Goal: Task Accomplishment & Management: Use online tool/utility

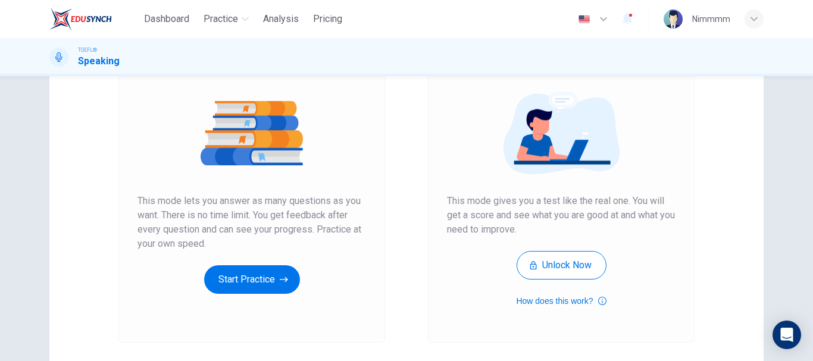
scroll to position [214, 0]
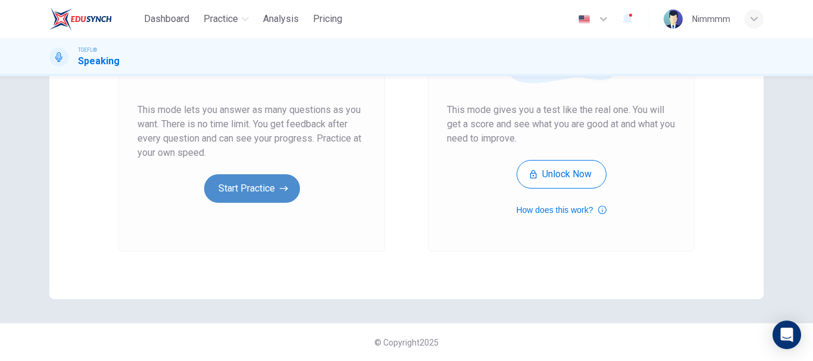
click at [259, 193] on button "Start Practice" at bounding box center [252, 188] width 96 height 29
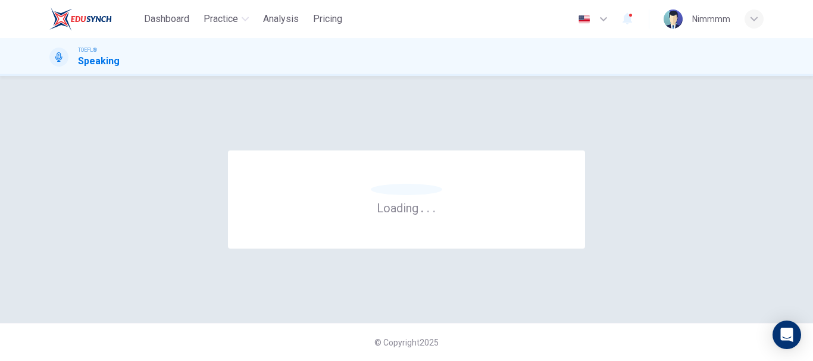
scroll to position [0, 0]
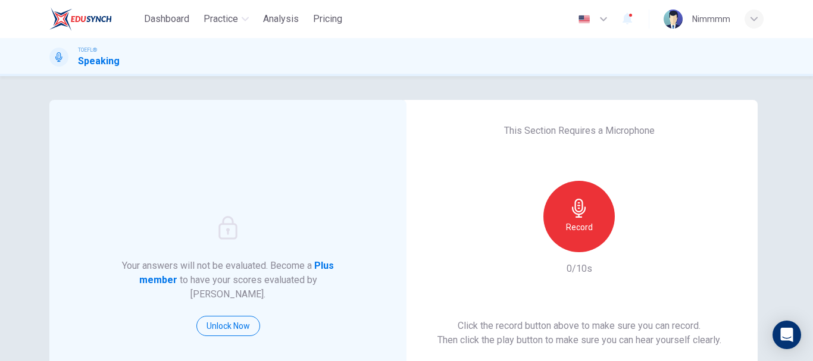
click at [583, 231] on h6 "Record" at bounding box center [579, 227] width 27 height 14
click at [583, 231] on h6 "Stop" at bounding box center [579, 227] width 18 height 14
click at [635, 240] on icon "button" at bounding box center [634, 243] width 12 height 12
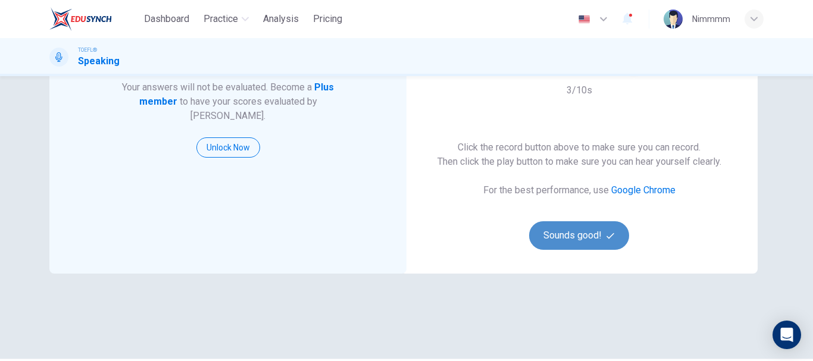
click at [609, 239] on icon "button" at bounding box center [610, 236] width 8 height 8
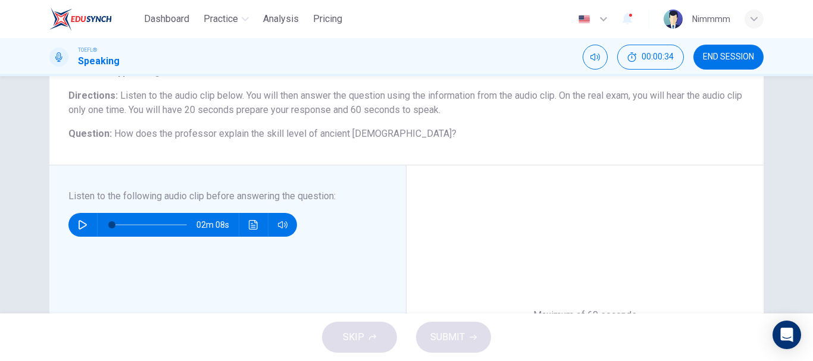
scroll to position [119, 0]
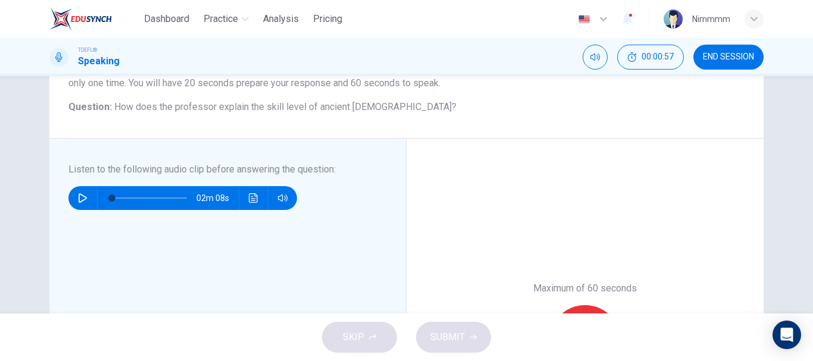
click at [73, 199] on button "button" at bounding box center [82, 198] width 19 height 24
click at [255, 198] on button "Click to see the audio transcription" at bounding box center [253, 198] width 19 height 24
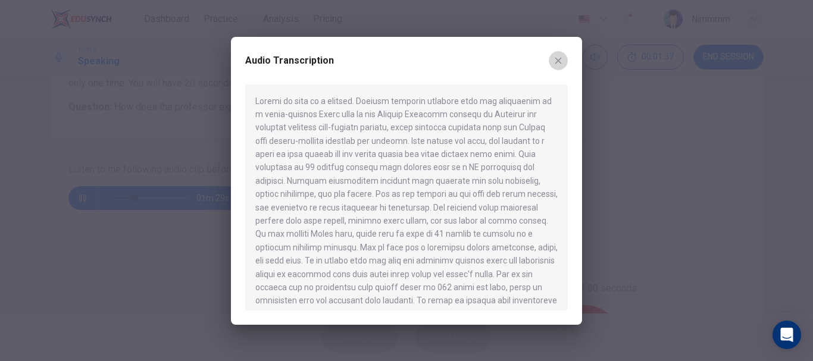
click at [555, 54] on button "button" at bounding box center [557, 60] width 19 height 19
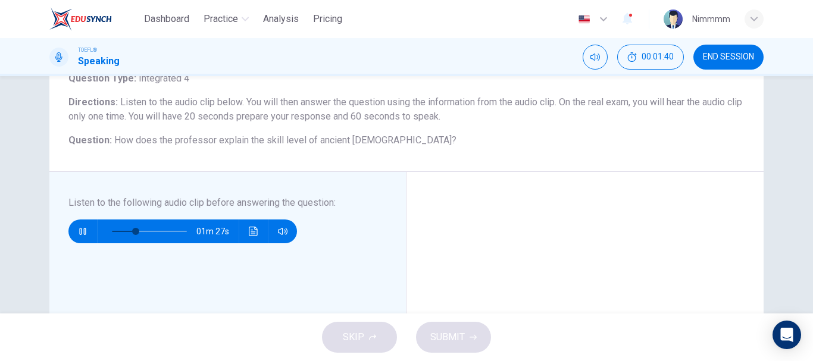
scroll to position [59, 0]
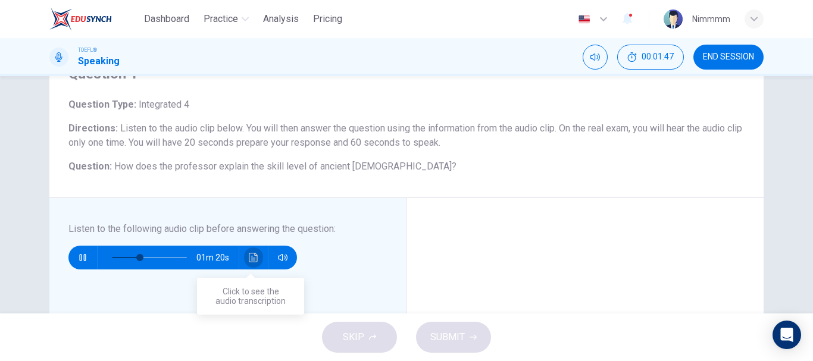
click at [253, 259] on icon "Click to see the audio transcription" at bounding box center [254, 258] width 10 height 10
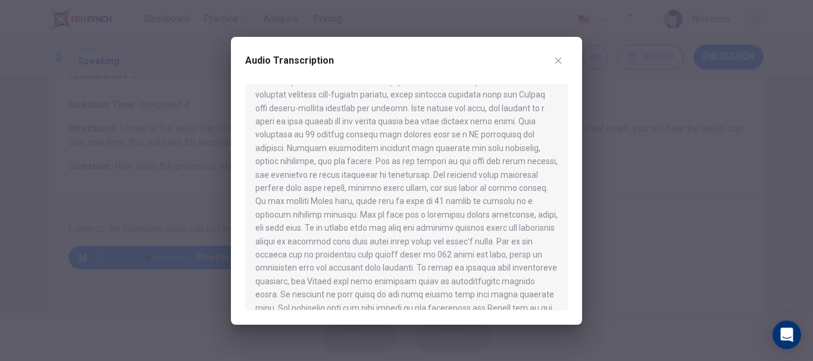
scroll to position [60, 0]
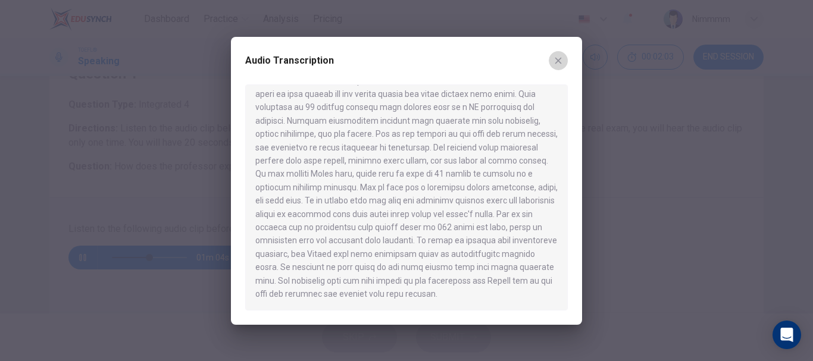
click at [554, 65] on icon "button" at bounding box center [558, 61] width 10 height 10
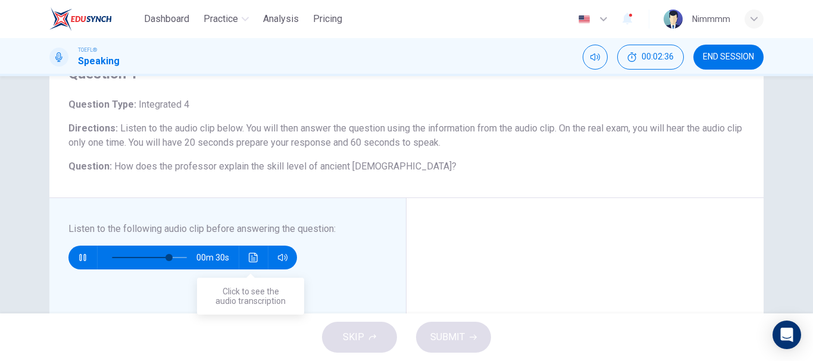
click at [244, 252] on button "Click to see the audio transcription" at bounding box center [253, 258] width 19 height 24
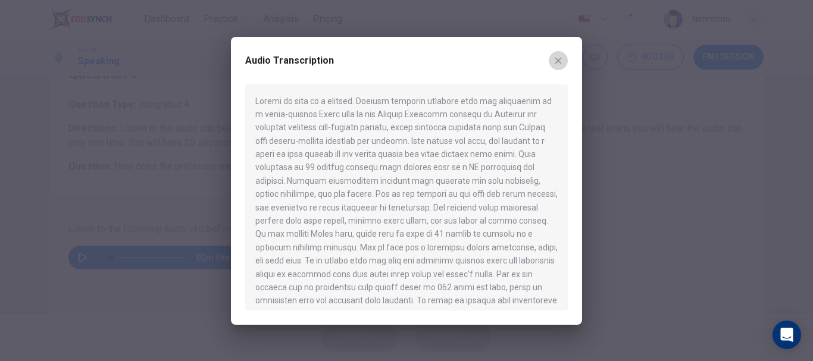
click at [563, 67] on button "button" at bounding box center [557, 60] width 19 height 19
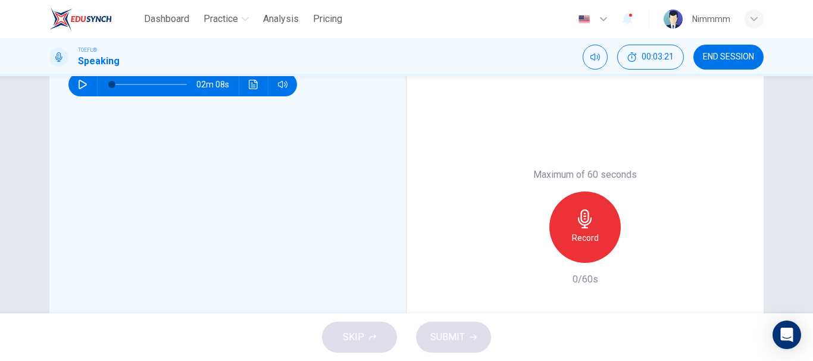
scroll to position [238, 0]
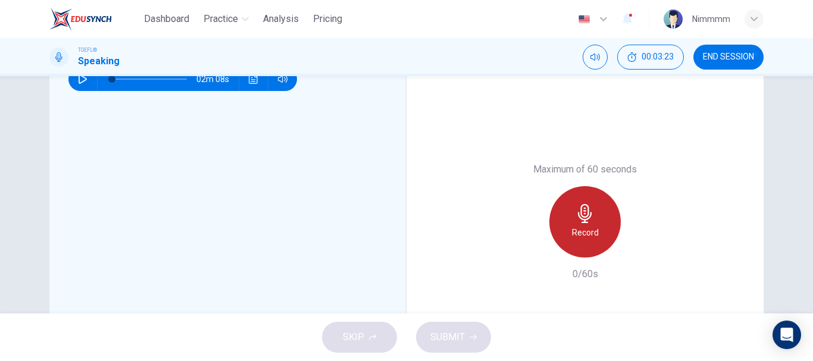
click at [573, 225] on h6 "Record" at bounding box center [585, 232] width 27 height 14
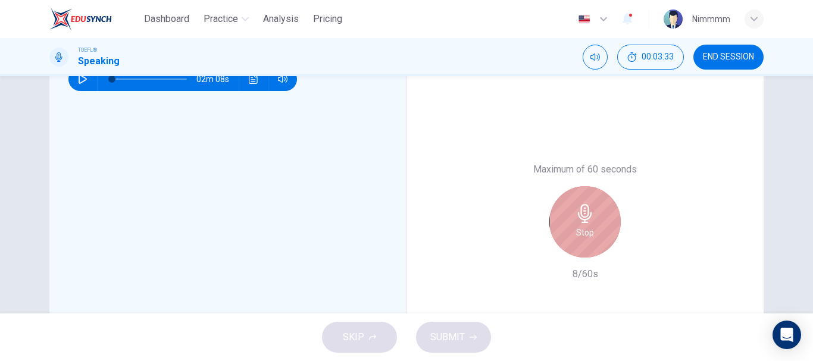
click at [569, 224] on div "Stop" at bounding box center [584, 221] width 71 height 71
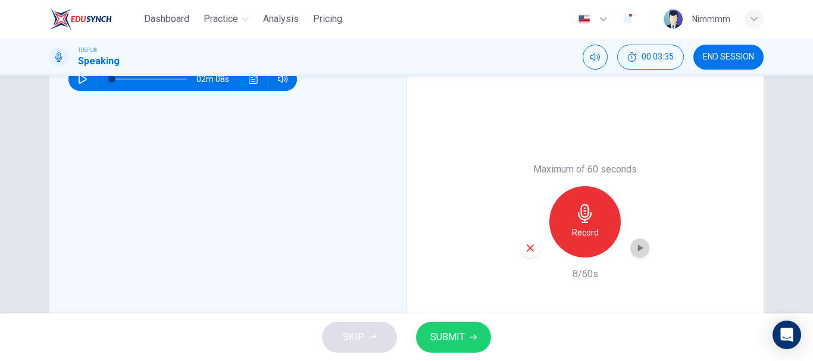
click at [630, 245] on div "button" at bounding box center [639, 248] width 19 height 19
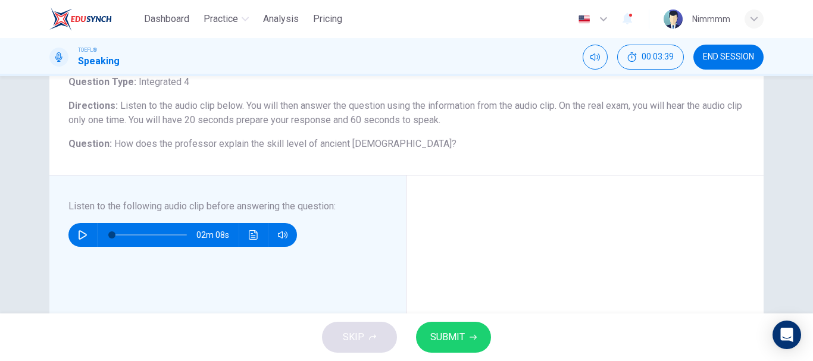
scroll to position [59, 0]
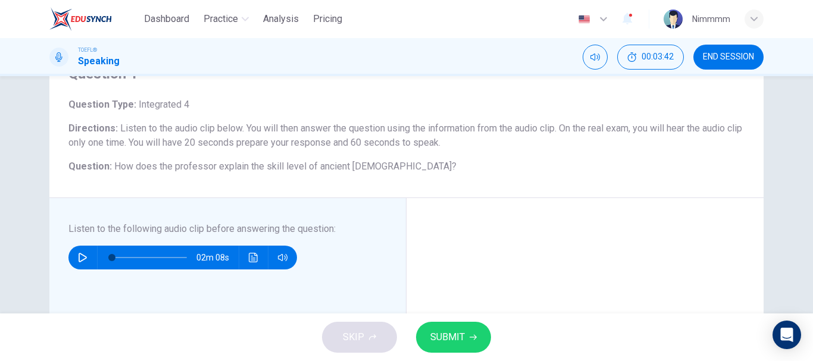
click at [81, 256] on icon "button" at bounding box center [83, 258] width 8 height 10
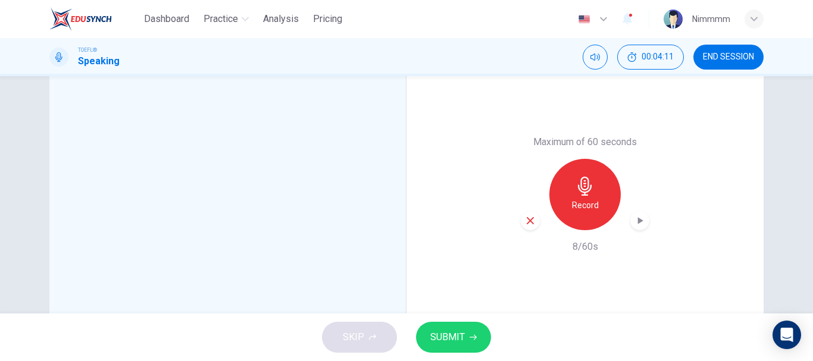
scroll to position [297, 0]
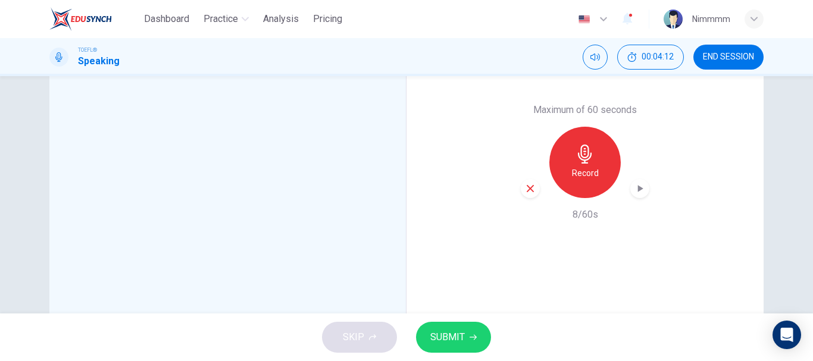
click at [443, 327] on button "SUBMIT" at bounding box center [453, 337] width 75 height 31
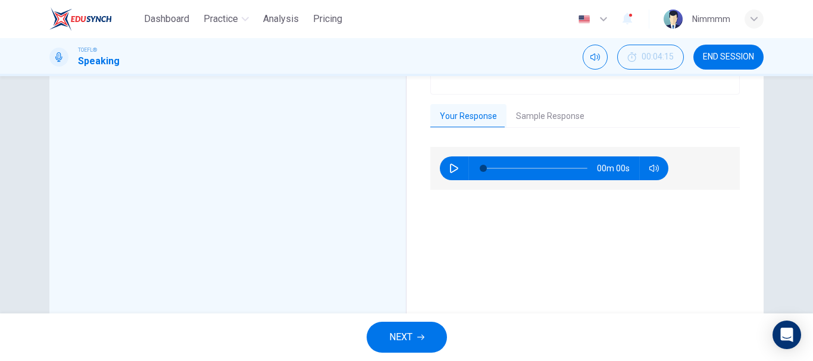
type input "0"
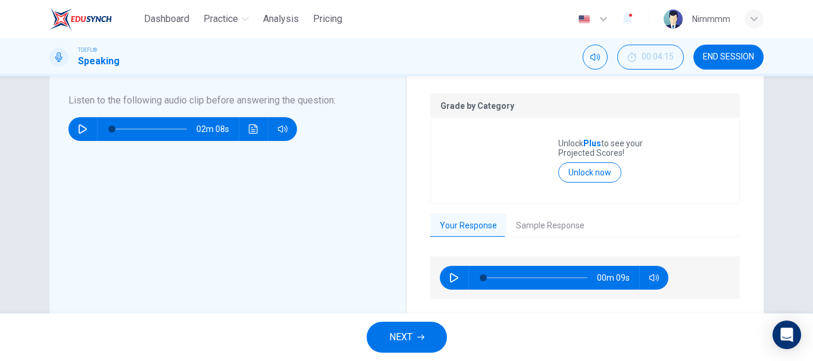
scroll to position [238, 0]
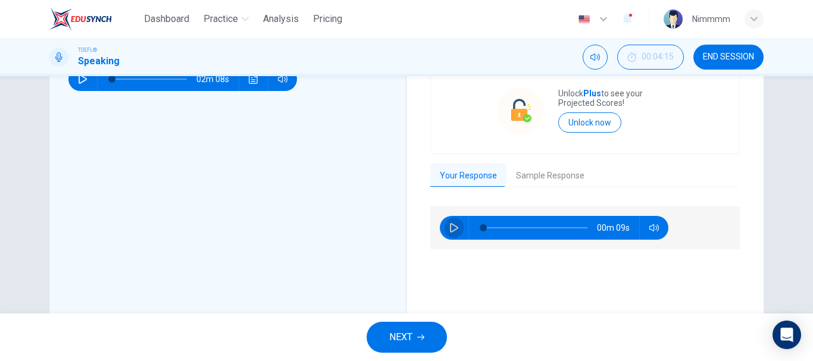
click at [454, 225] on icon "button" at bounding box center [454, 228] width 10 height 10
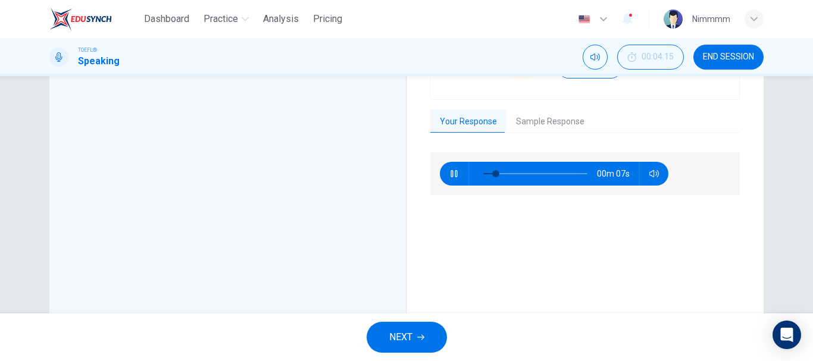
scroll to position [297, 0]
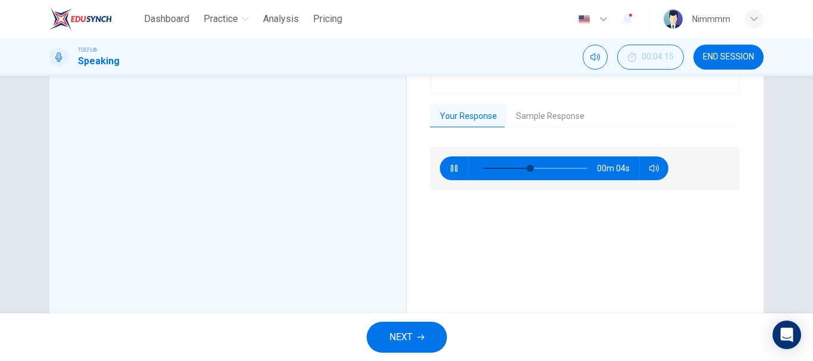
type input "56"
click at [537, 120] on button "Sample Response" at bounding box center [549, 116] width 87 height 25
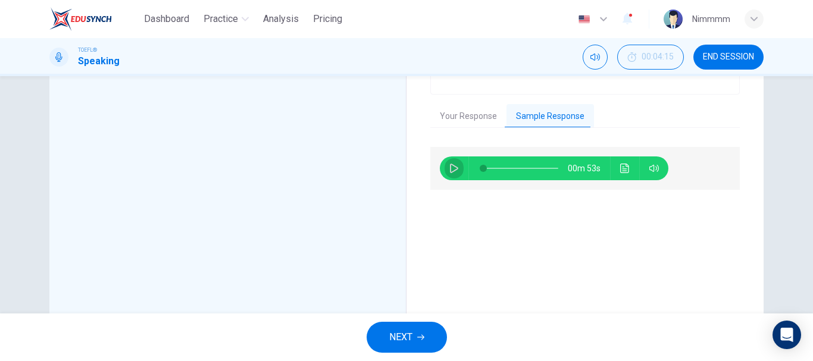
click at [449, 164] on icon "button" at bounding box center [454, 169] width 10 height 10
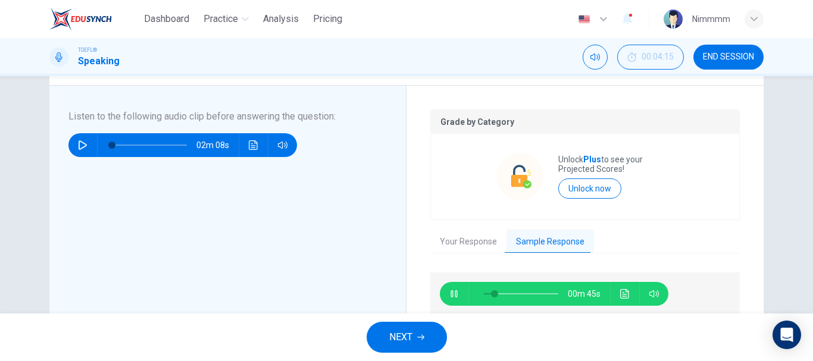
scroll to position [178, 0]
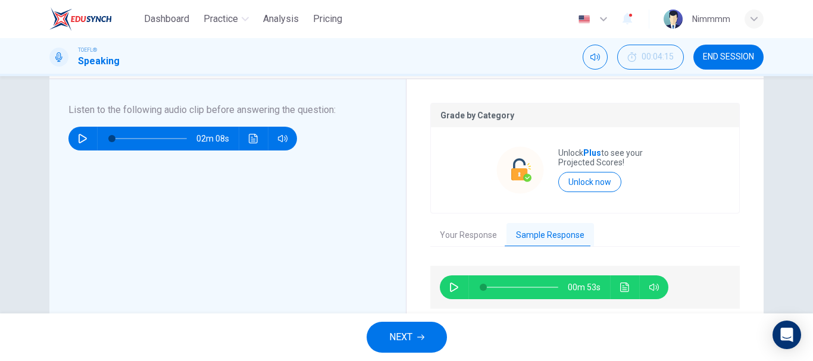
type input "0"
click at [406, 332] on span "NEXT" at bounding box center [400, 337] width 23 height 17
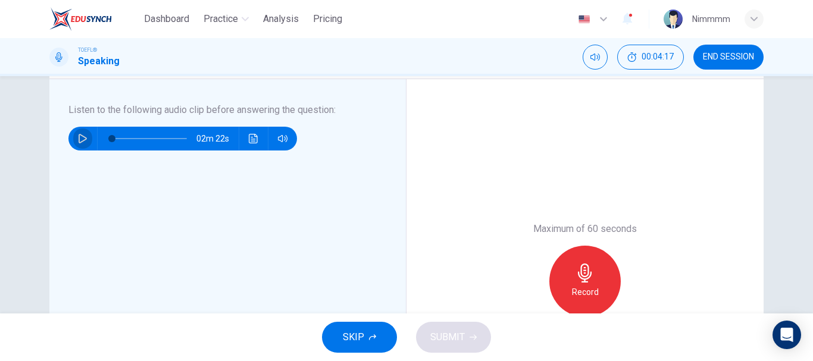
click at [76, 133] on button "button" at bounding box center [82, 139] width 19 height 24
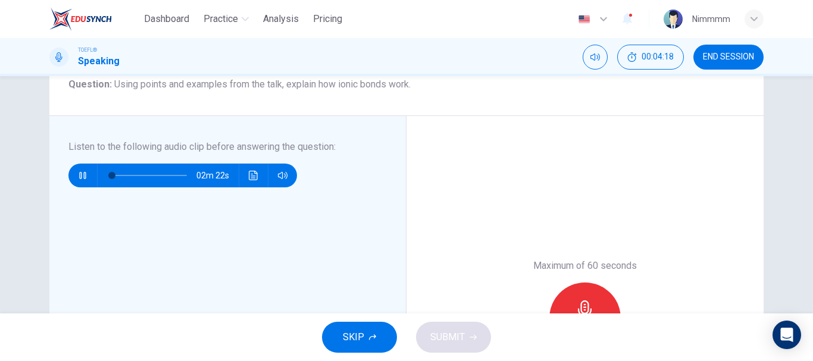
scroll to position [59, 0]
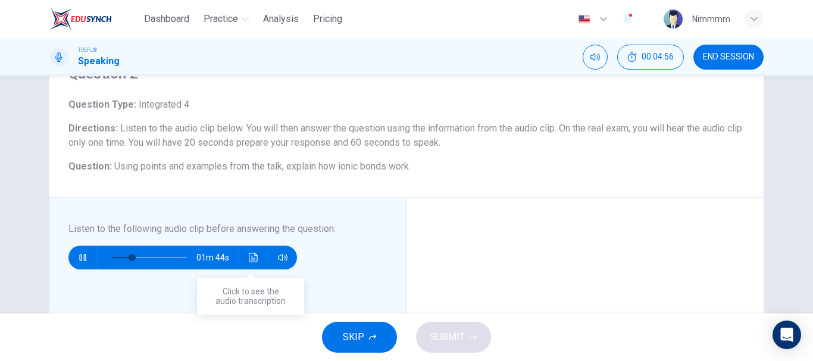
click at [253, 256] on icon "Click to see the audio transcription" at bounding box center [254, 258] width 10 height 10
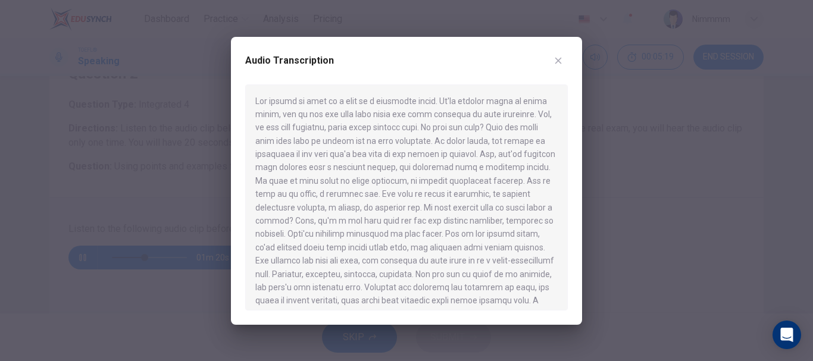
click at [556, 67] on button "button" at bounding box center [557, 60] width 19 height 19
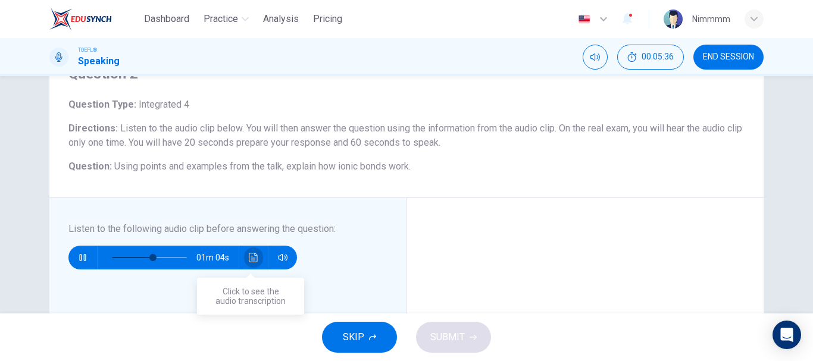
click at [249, 256] on icon "Click to see the audio transcription" at bounding box center [254, 258] width 10 height 10
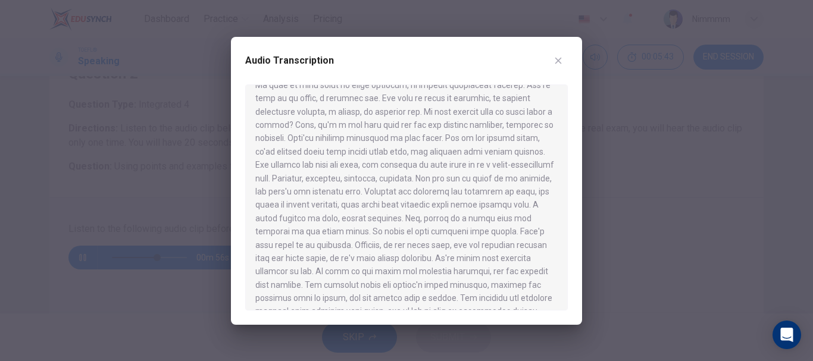
scroll to position [114, 0]
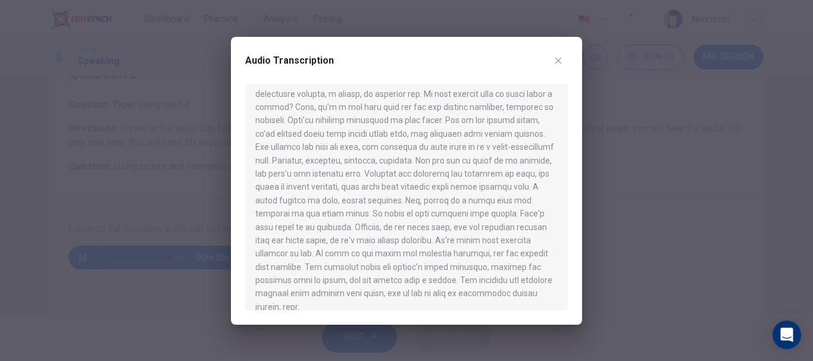
click at [554, 63] on icon "button" at bounding box center [558, 61] width 10 height 10
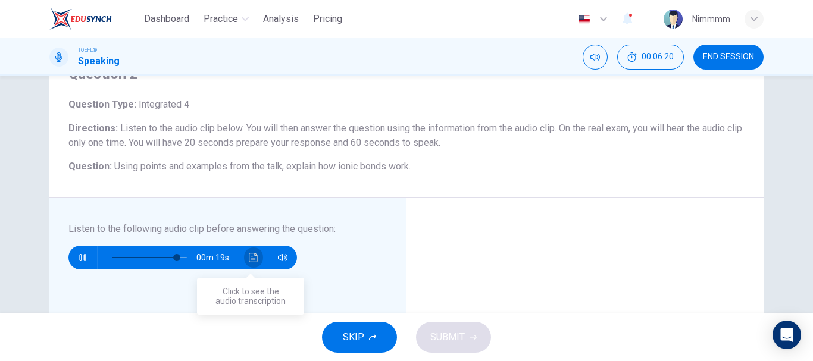
click at [244, 253] on button "Click to see the audio transcription" at bounding box center [253, 258] width 19 height 24
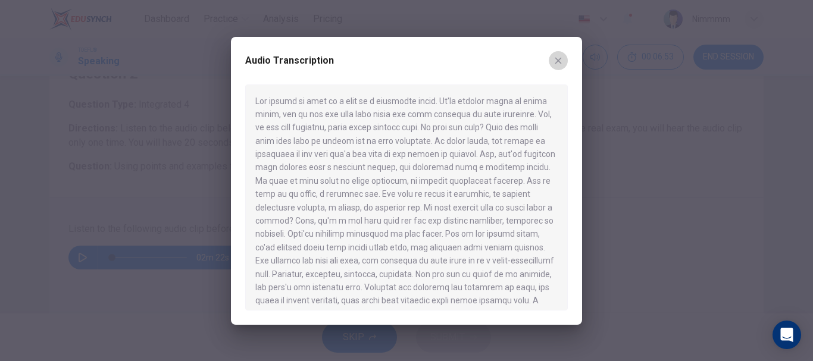
click at [554, 57] on icon "button" at bounding box center [558, 61] width 10 height 10
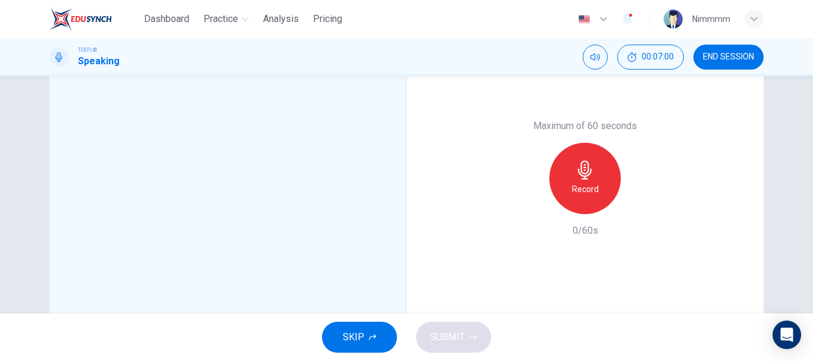
scroll to position [297, 0]
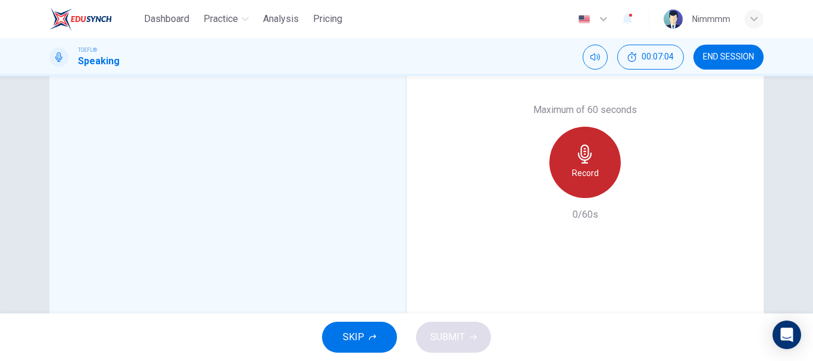
click at [598, 168] on div "Record" at bounding box center [584, 162] width 71 height 71
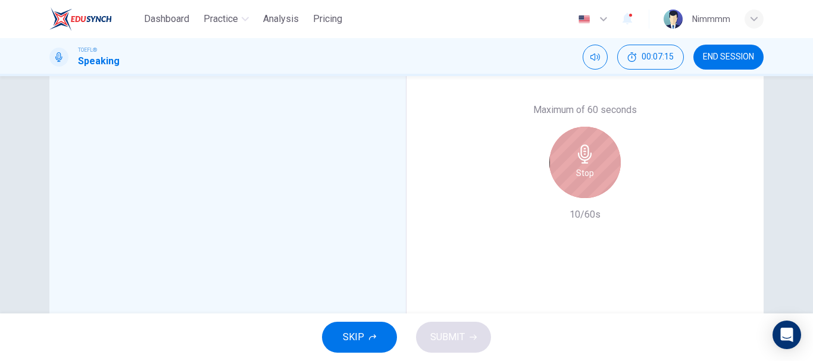
click at [583, 184] on div "Stop" at bounding box center [584, 162] width 71 height 71
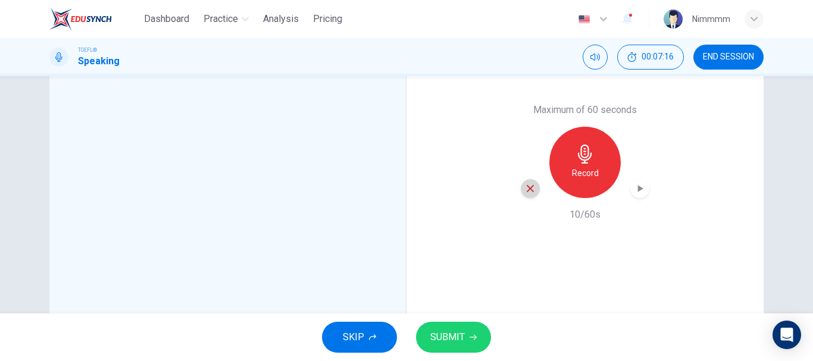
click at [529, 185] on icon "button" at bounding box center [530, 188] width 11 height 11
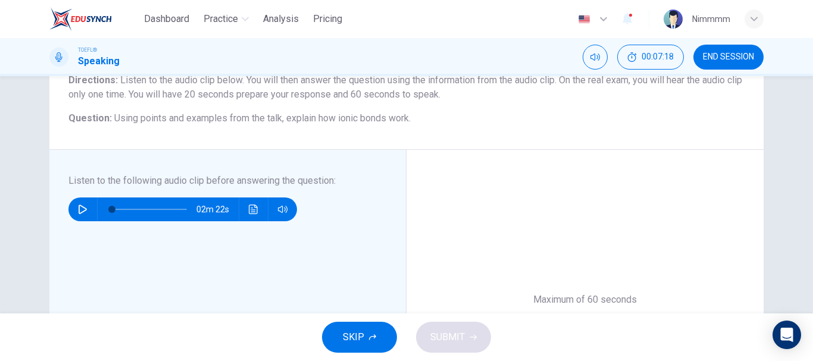
scroll to position [59, 0]
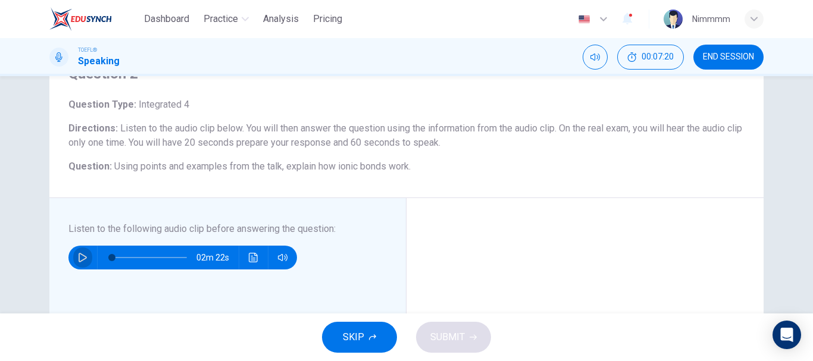
click at [81, 249] on button "button" at bounding box center [82, 258] width 19 height 24
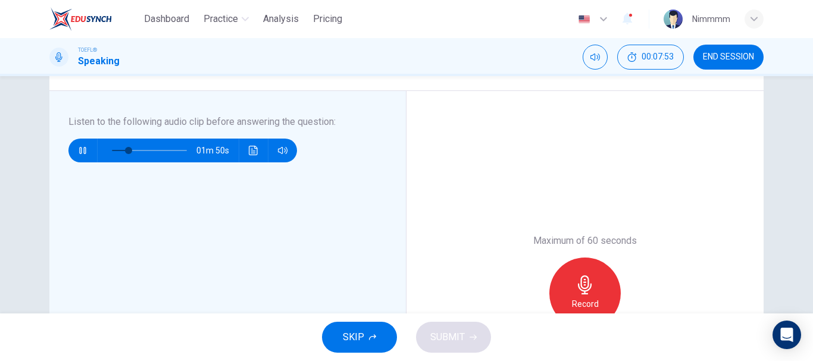
scroll to position [178, 0]
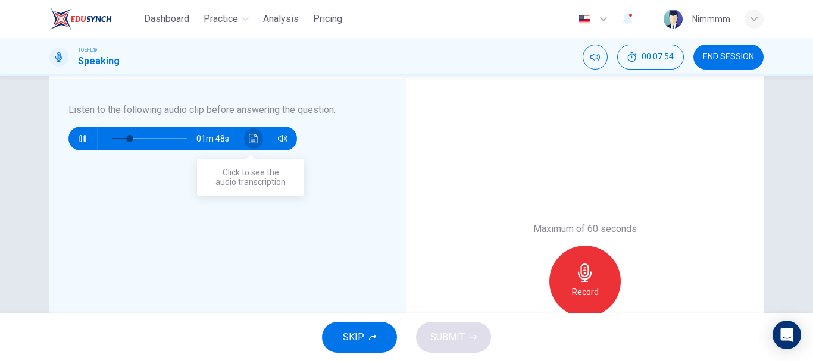
click at [249, 139] on icon "Click to see the audio transcription" at bounding box center [254, 139] width 10 height 10
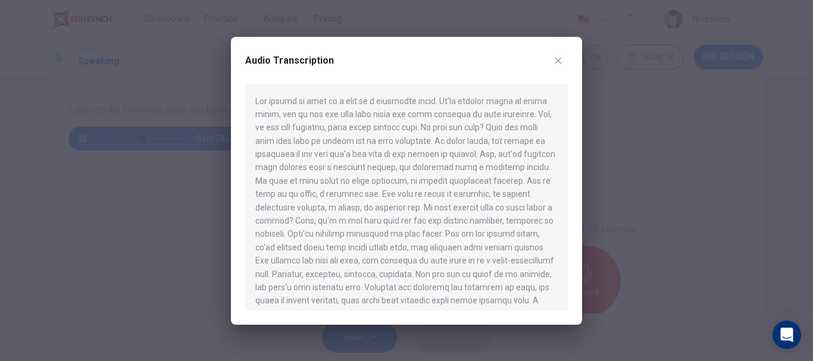
click at [560, 67] on div "Audio Transcription" at bounding box center [406, 67] width 322 height 33
click at [560, 67] on button "button" at bounding box center [557, 60] width 19 height 19
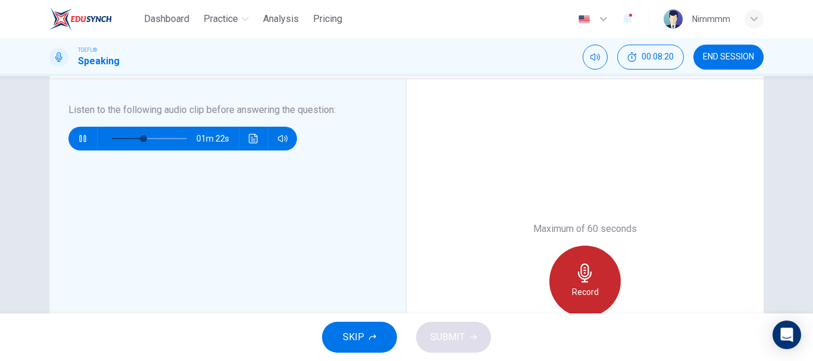
click at [549, 268] on div "Record" at bounding box center [584, 281] width 71 height 71
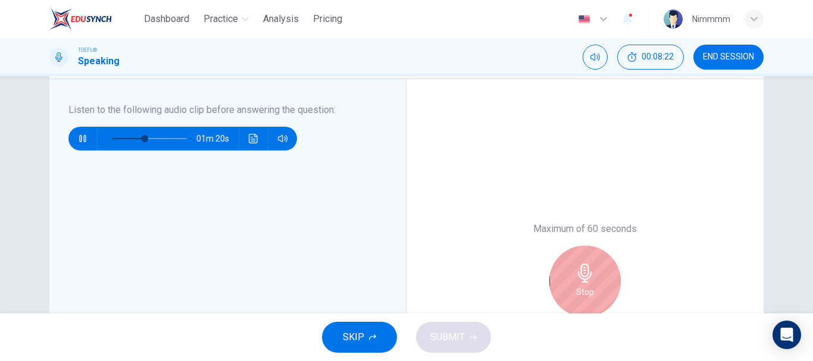
click at [82, 138] on icon "button" at bounding box center [83, 139] width 10 height 10
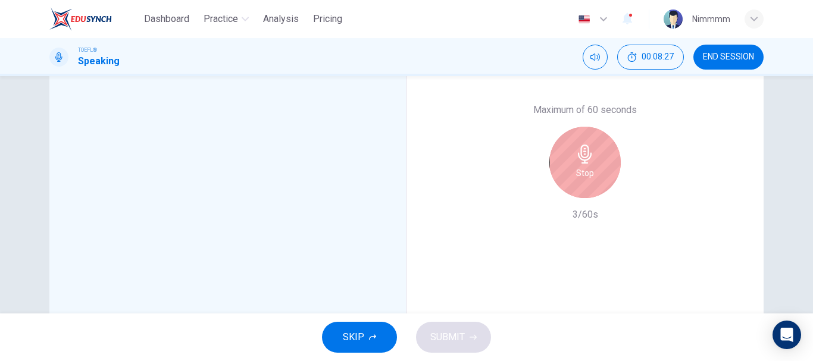
click at [586, 178] on h6 "Stop" at bounding box center [585, 173] width 18 height 14
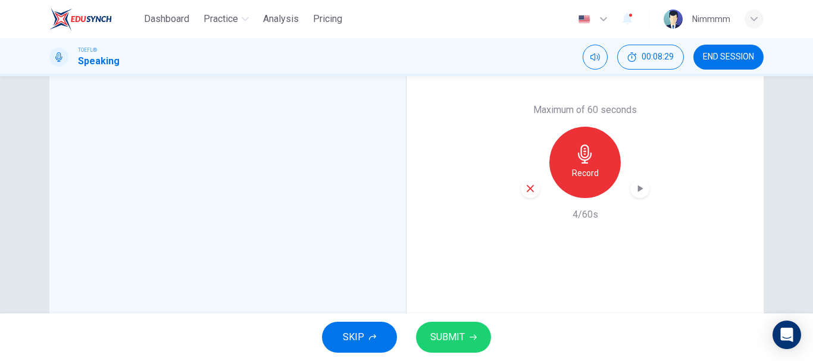
click at [529, 186] on icon "button" at bounding box center [529, 188] width 7 height 7
click at [572, 176] on h6 "Record" at bounding box center [585, 173] width 27 height 14
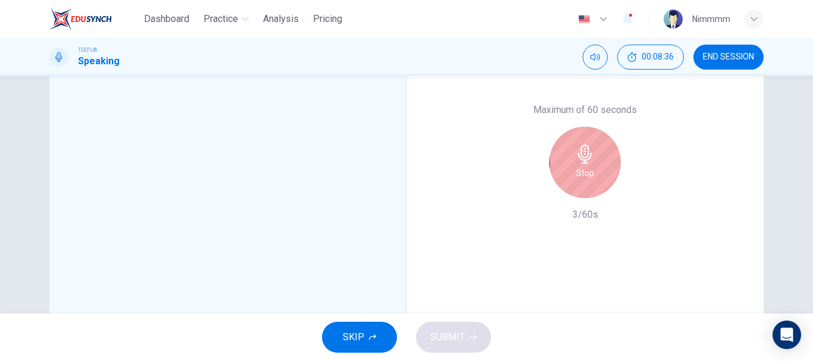
click at [564, 177] on div "Stop" at bounding box center [584, 162] width 71 height 71
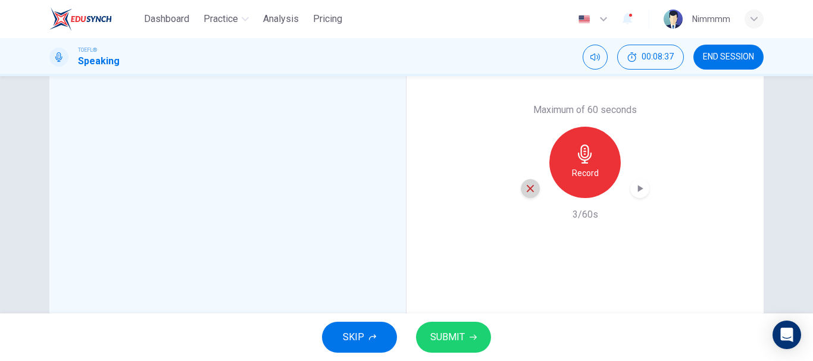
click at [525, 184] on icon "button" at bounding box center [530, 188] width 11 height 11
click at [572, 180] on h6 "Record" at bounding box center [585, 173] width 27 height 14
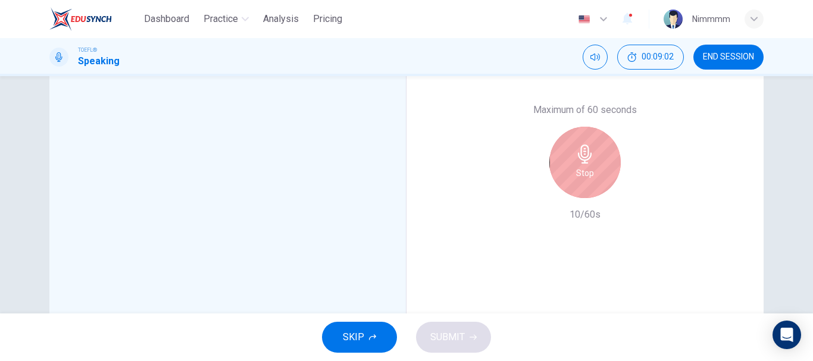
scroll to position [178, 0]
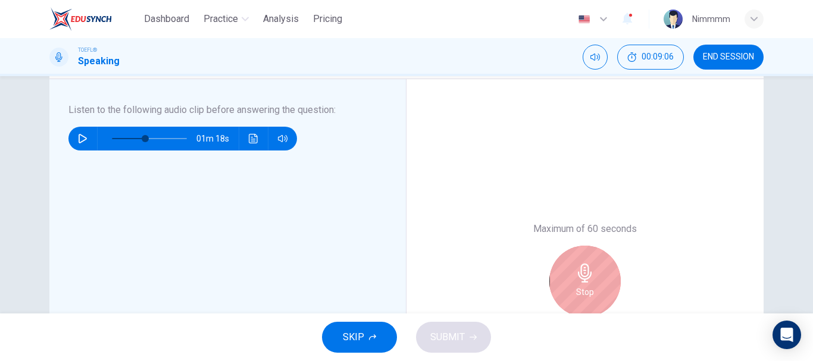
click at [569, 280] on div "Stop" at bounding box center [584, 281] width 71 height 71
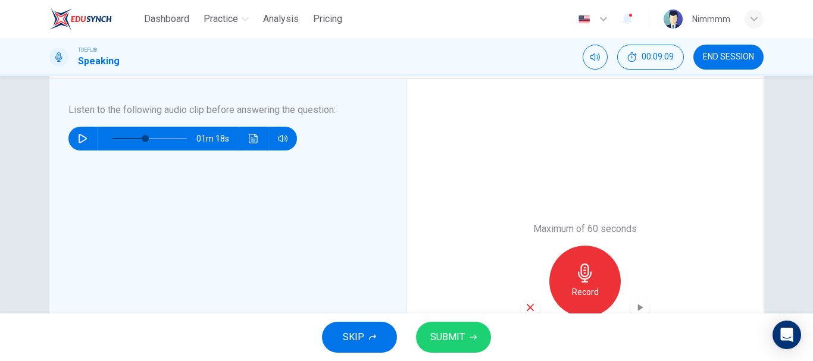
scroll to position [297, 0]
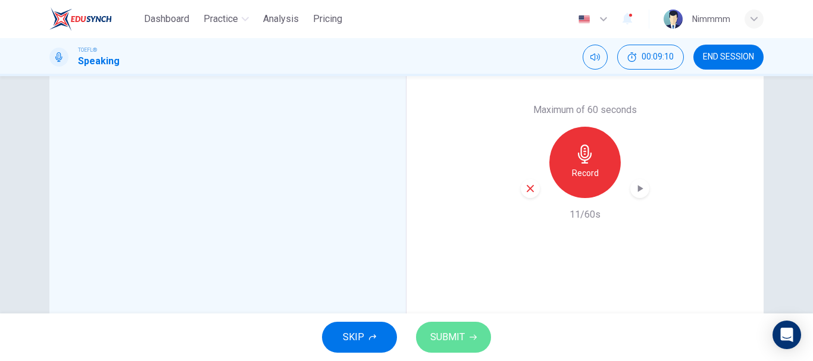
click at [455, 333] on span "SUBMIT" at bounding box center [447, 337] width 34 height 17
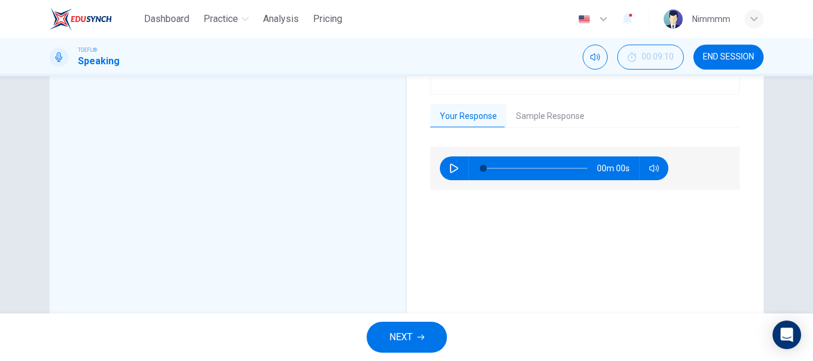
type input "0"
click at [539, 119] on button "Sample Response" at bounding box center [549, 116] width 87 height 25
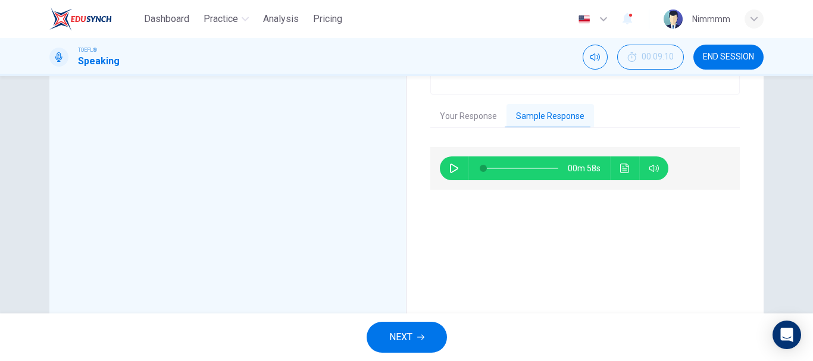
click at [465, 123] on button "Your Response" at bounding box center [468, 116] width 76 height 25
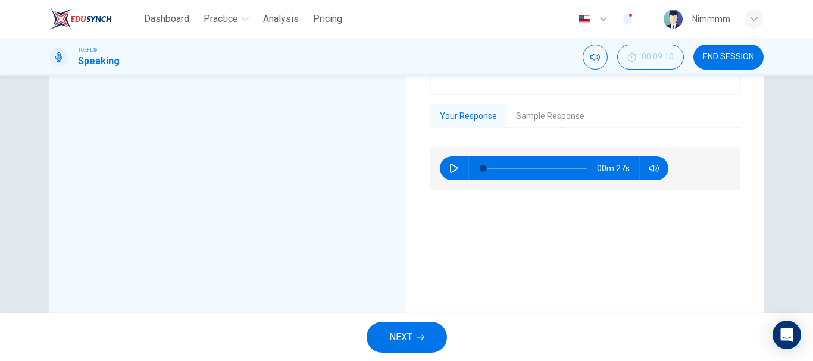
click at [450, 162] on button "button" at bounding box center [453, 168] width 19 height 24
type input "94"
click at [544, 120] on button "Sample Response" at bounding box center [549, 116] width 87 height 25
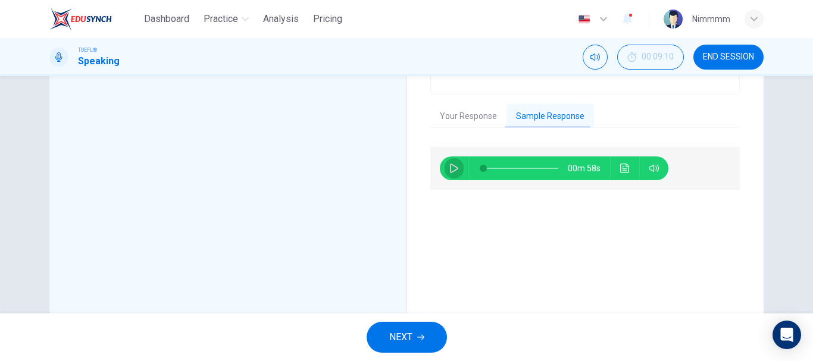
click at [450, 167] on icon "button" at bounding box center [454, 169] width 10 height 10
type input "67"
click at [399, 330] on span "NEXT" at bounding box center [400, 337] width 23 height 17
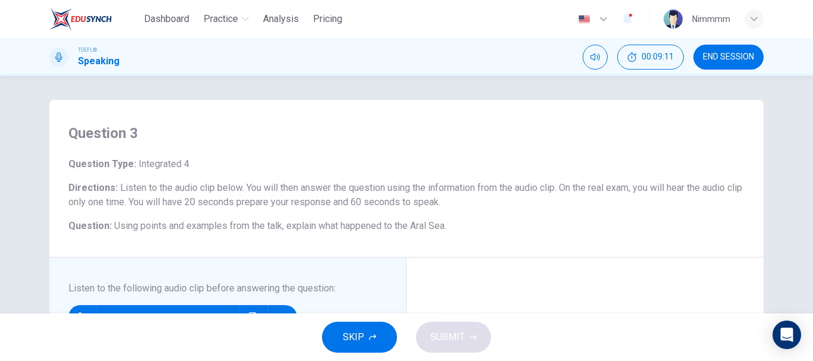
scroll to position [119, 0]
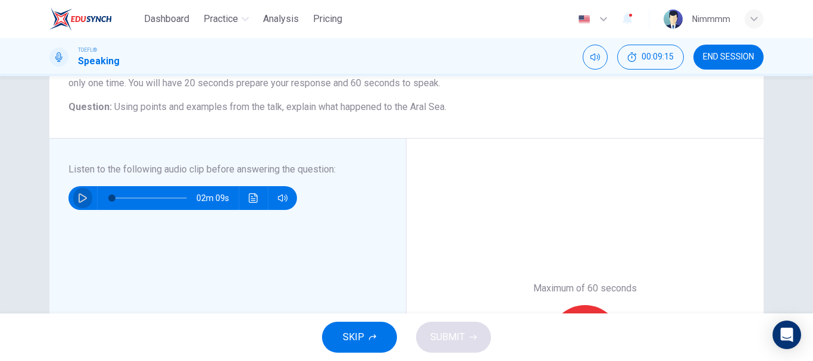
click at [78, 197] on icon "button" at bounding box center [83, 198] width 10 height 10
click at [249, 202] on icon "Click to see the audio transcription" at bounding box center [254, 198] width 10 height 10
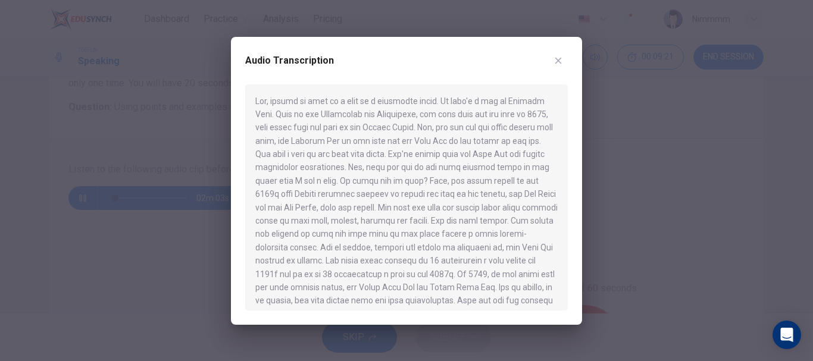
click at [564, 61] on button "button" at bounding box center [557, 60] width 19 height 19
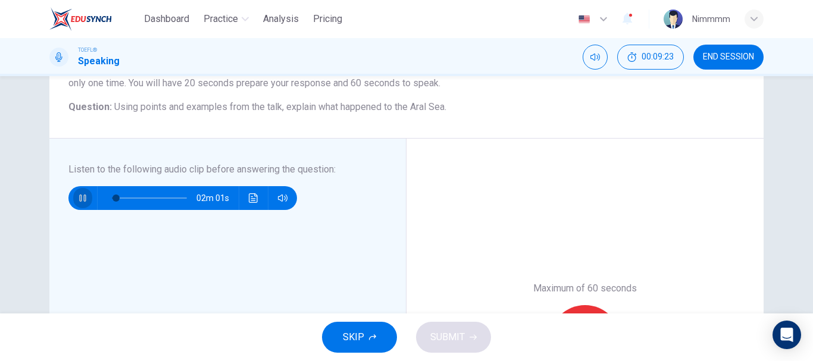
click at [75, 189] on button "button" at bounding box center [82, 198] width 19 height 24
click at [77, 192] on button "button" at bounding box center [82, 198] width 19 height 24
click at [244, 196] on button "Click to see the audio transcription" at bounding box center [253, 198] width 19 height 24
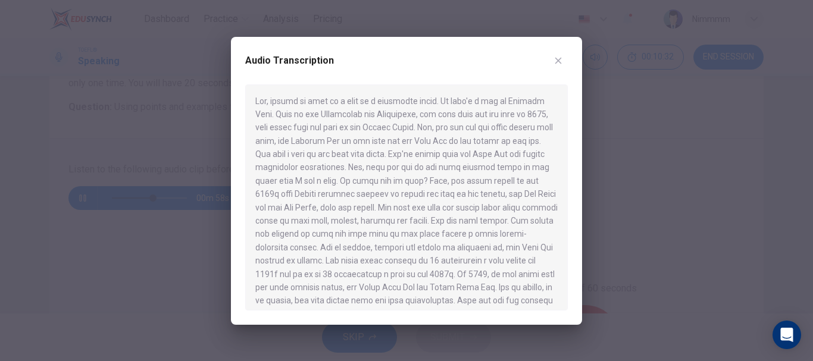
click at [554, 62] on icon "button" at bounding box center [558, 61] width 10 height 10
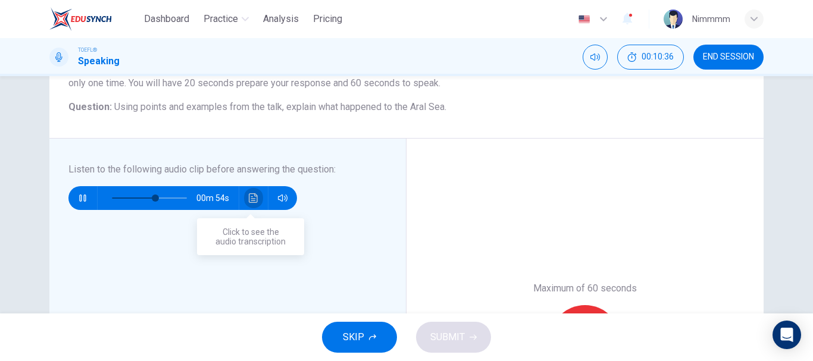
click at [255, 198] on button "Click to see the audio transcription" at bounding box center [253, 198] width 19 height 24
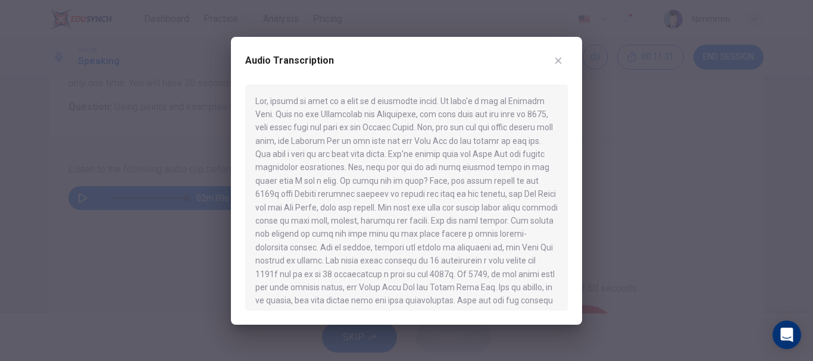
type input "0"
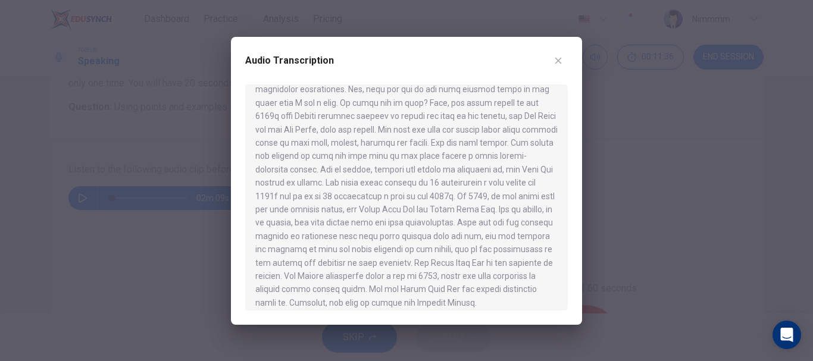
scroll to position [87, 0]
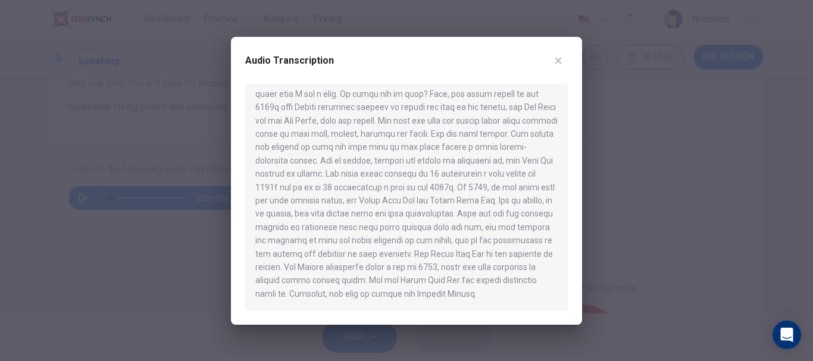
click at [558, 64] on icon "button" at bounding box center [558, 61] width 10 height 10
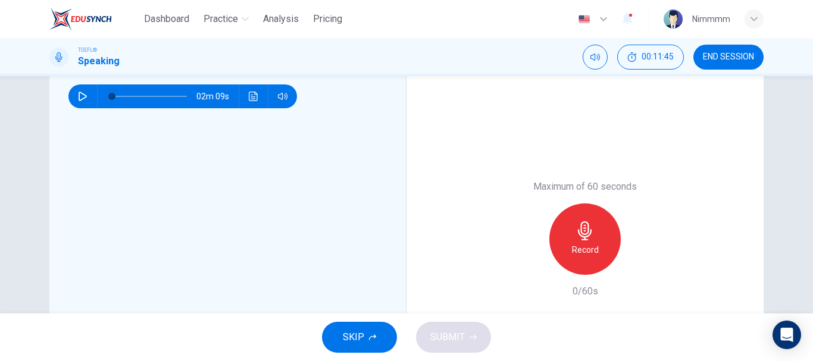
scroll to position [238, 0]
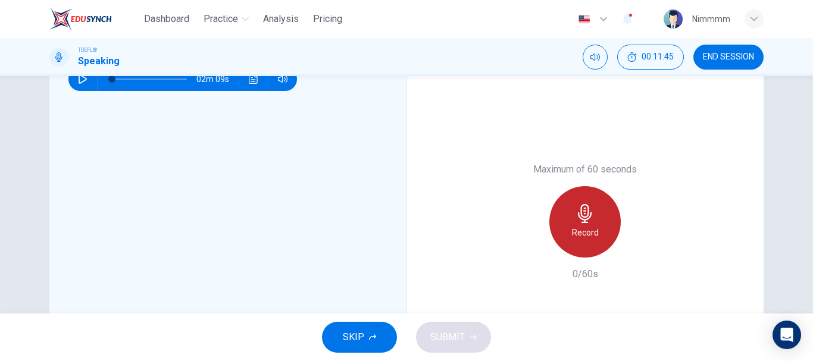
click at [572, 230] on h6 "Record" at bounding box center [585, 232] width 27 height 14
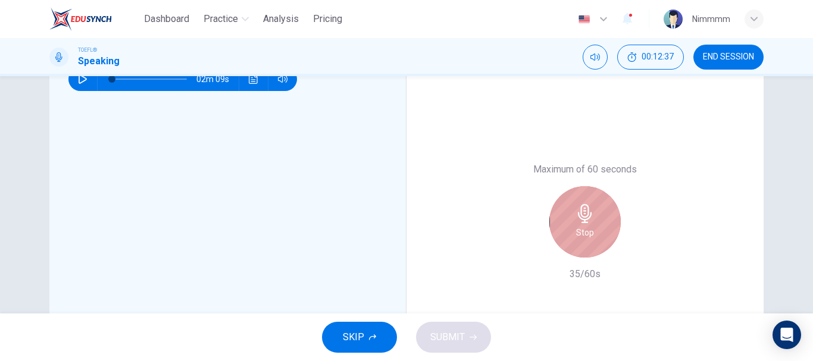
click at [575, 240] on div "Stop" at bounding box center [584, 221] width 71 height 71
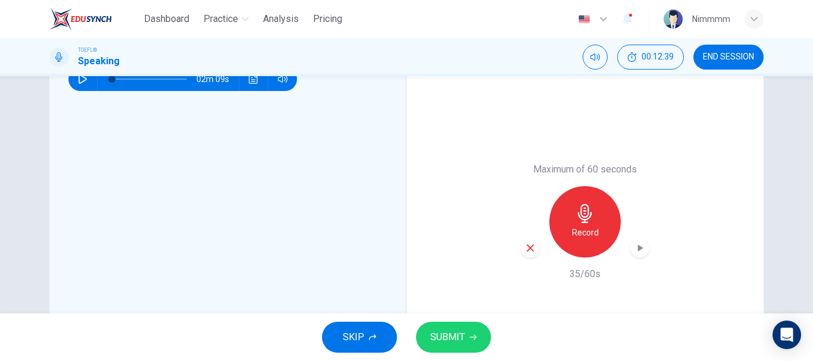
click at [457, 334] on span "SUBMIT" at bounding box center [447, 337] width 34 height 17
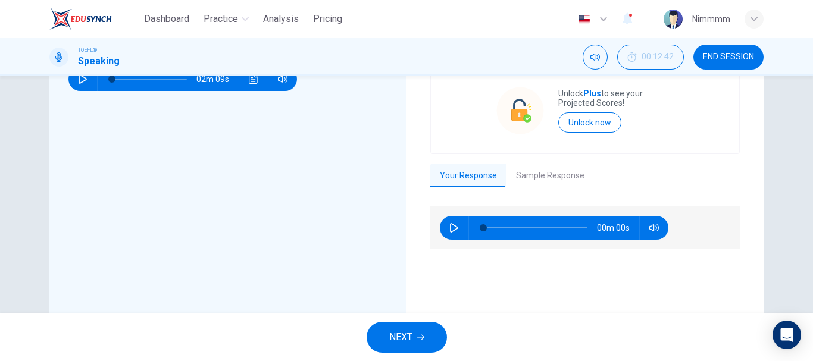
click at [449, 231] on icon "button" at bounding box center [454, 228] width 10 height 10
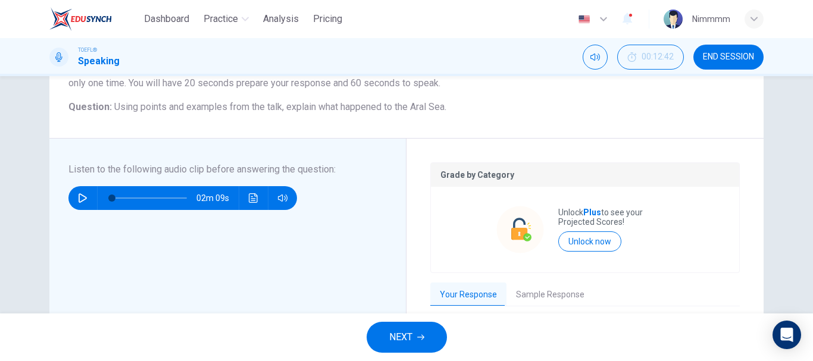
scroll to position [178, 0]
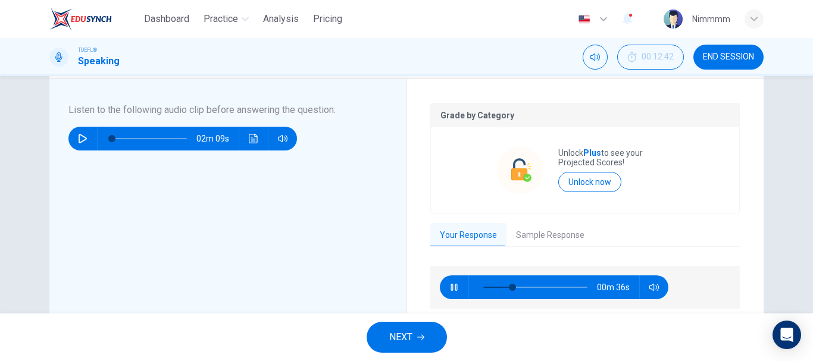
type input "30"
click at [550, 234] on button "Sample Response" at bounding box center [549, 235] width 87 height 25
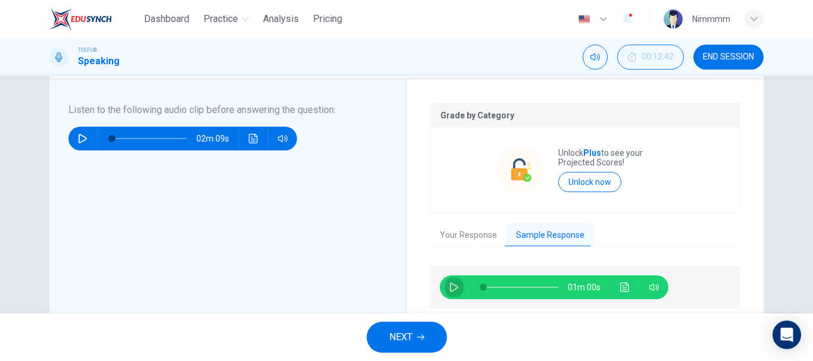
click at [454, 281] on button "button" at bounding box center [453, 287] width 19 height 24
type input "46"
click at [424, 342] on button "NEXT" at bounding box center [406, 337] width 80 height 31
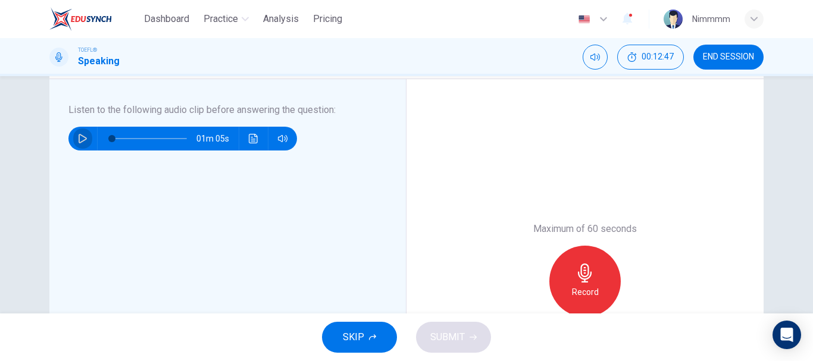
click at [78, 137] on icon "button" at bounding box center [83, 139] width 10 height 10
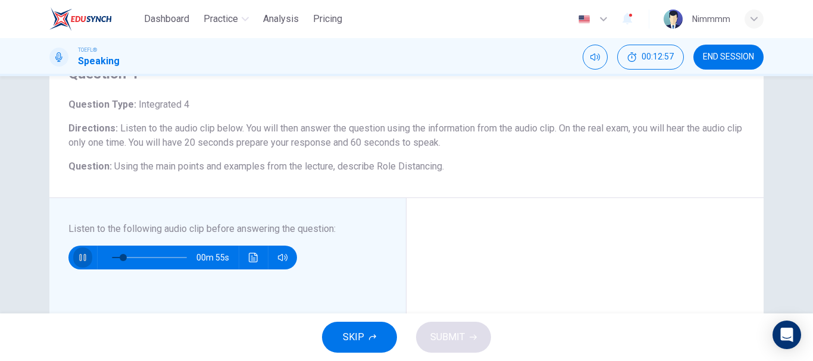
click at [79, 261] on icon "button" at bounding box center [83, 258] width 10 height 10
click at [82, 259] on icon "button" at bounding box center [83, 258] width 8 height 10
click at [120, 256] on span at bounding box center [123, 257] width 7 height 7
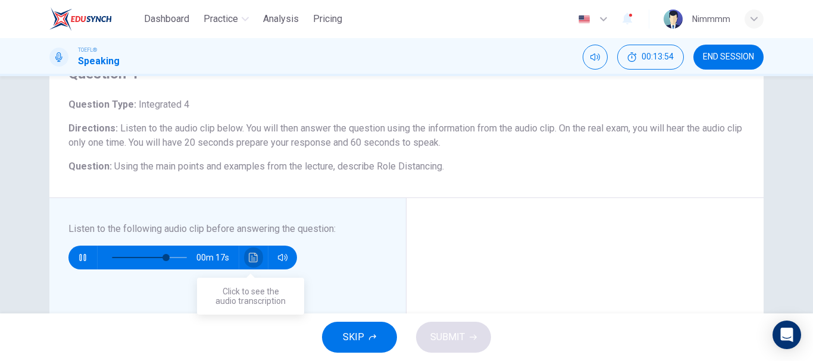
click at [251, 259] on icon "Click to see the audio transcription" at bounding box center [254, 258] width 10 height 10
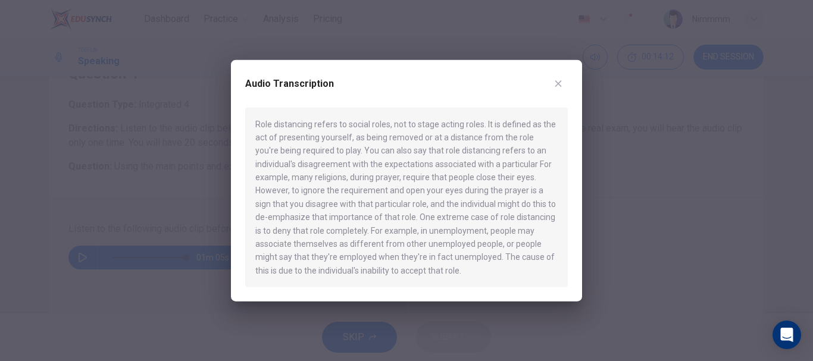
type input "0"
click at [557, 89] on button "button" at bounding box center [557, 83] width 19 height 19
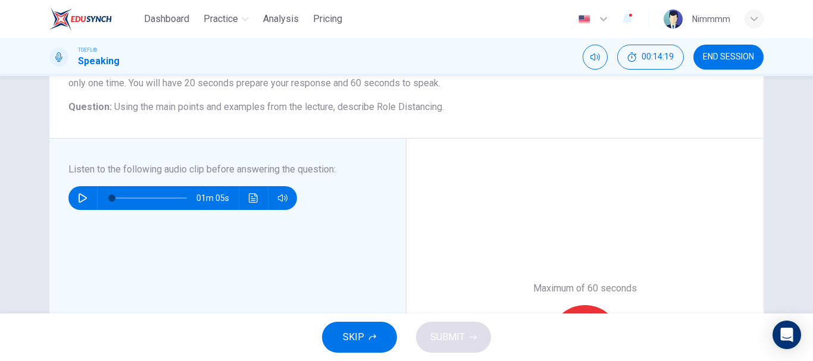
scroll to position [238, 0]
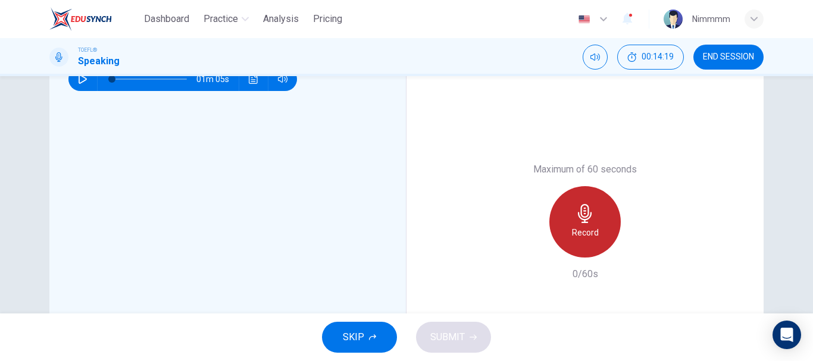
click at [579, 220] on icon "button" at bounding box center [584, 213] width 19 height 19
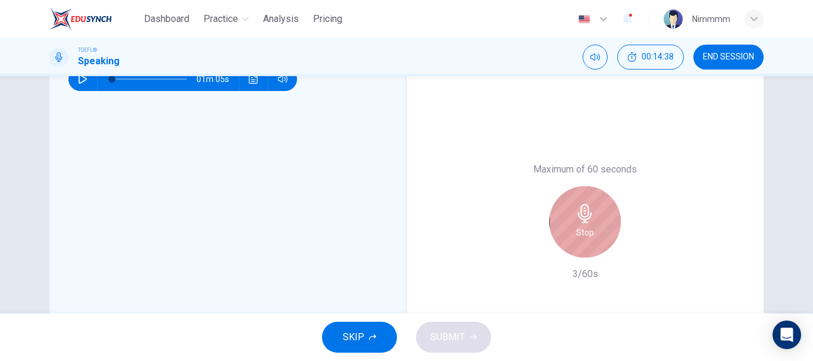
click at [580, 247] on div "Stop" at bounding box center [584, 221] width 71 height 71
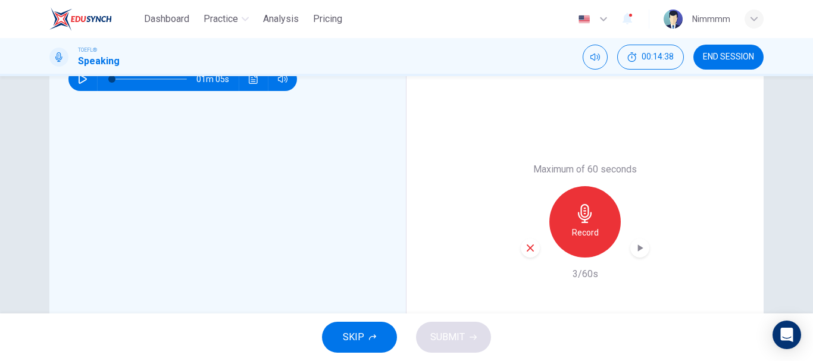
click at [525, 246] on icon "button" at bounding box center [530, 248] width 11 height 11
click at [593, 225] on div "Record" at bounding box center [584, 221] width 71 height 71
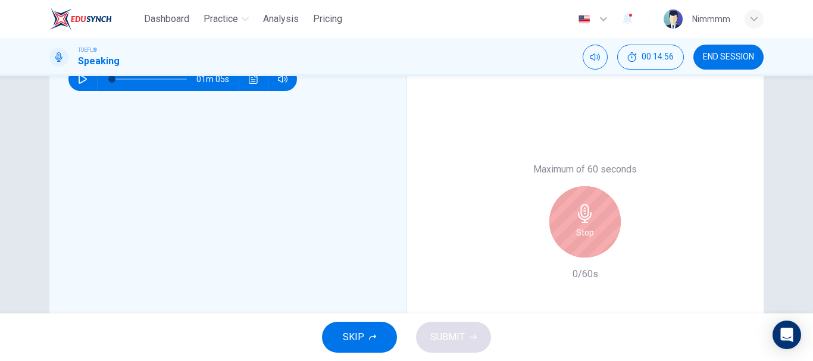
click at [579, 223] on div "Stop" at bounding box center [584, 221] width 71 height 71
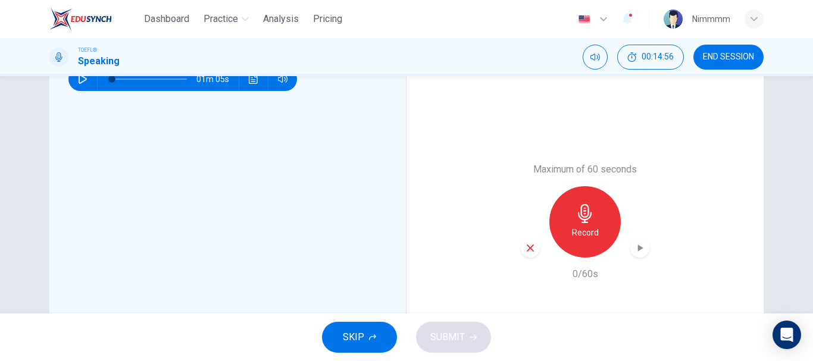
click at [526, 246] on icon "button" at bounding box center [529, 247] width 7 height 7
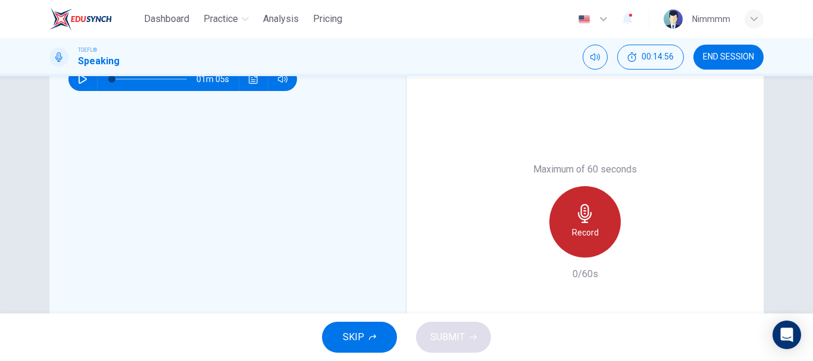
click at [582, 218] on icon "button" at bounding box center [584, 213] width 19 height 19
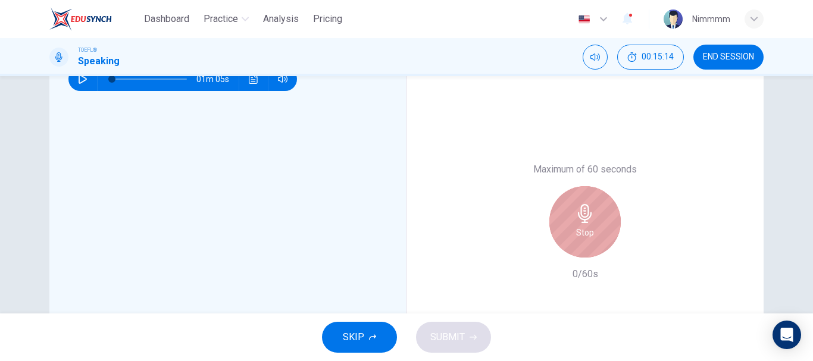
click at [582, 218] on icon "button" at bounding box center [584, 213] width 19 height 19
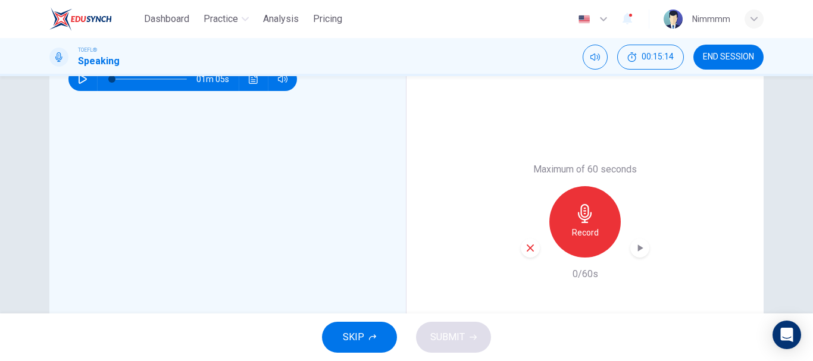
click at [529, 247] on icon "button" at bounding box center [530, 248] width 11 height 11
click at [576, 223] on icon "button" at bounding box center [584, 213] width 19 height 19
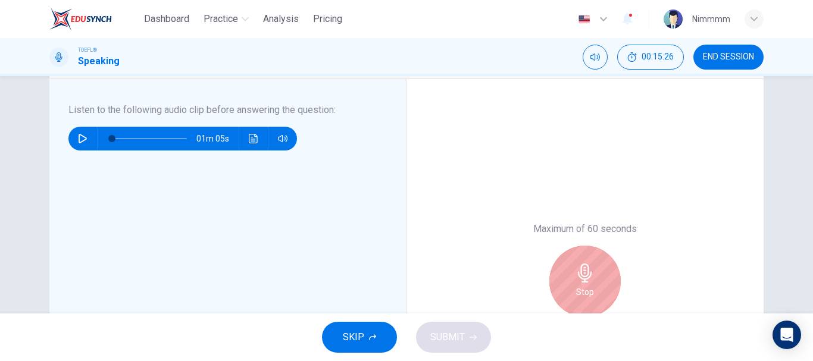
click at [584, 285] on h6 "Stop" at bounding box center [585, 292] width 18 height 14
click at [579, 164] on div "Maximum of 60 seconds Stop 0/60s" at bounding box center [584, 281] width 357 height 404
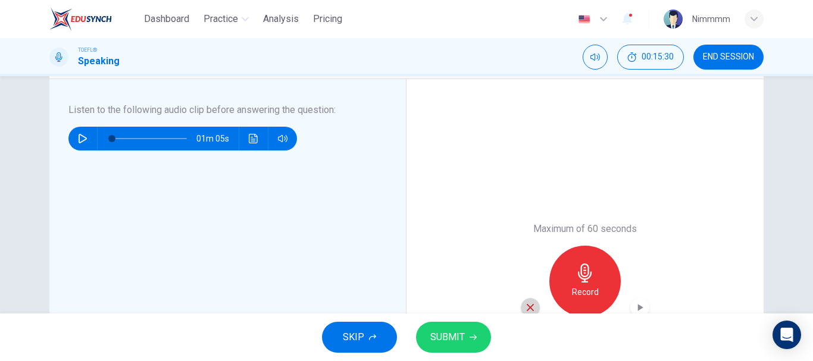
click at [531, 302] on icon "button" at bounding box center [530, 307] width 11 height 11
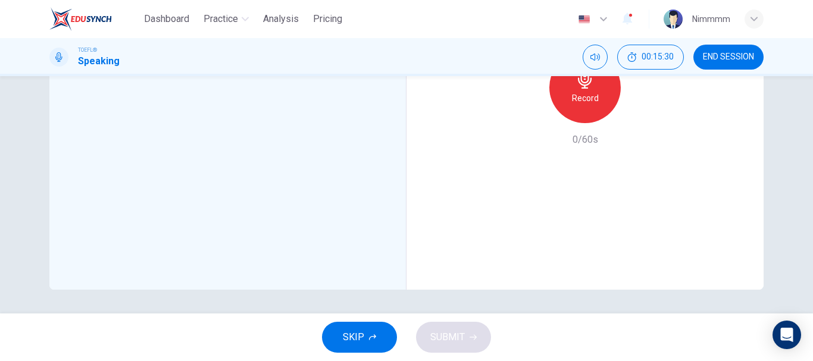
click at [586, 102] on h6 "Record" at bounding box center [585, 98] width 27 height 14
click at [572, 123] on div "Stop" at bounding box center [584, 87] width 71 height 71
click at [633, 108] on icon "button" at bounding box center [639, 114] width 12 height 12
click at [639, 115] on icon "button" at bounding box center [639, 114] width 12 height 12
click at [638, 114] on icon "button" at bounding box center [639, 113] width 8 height 9
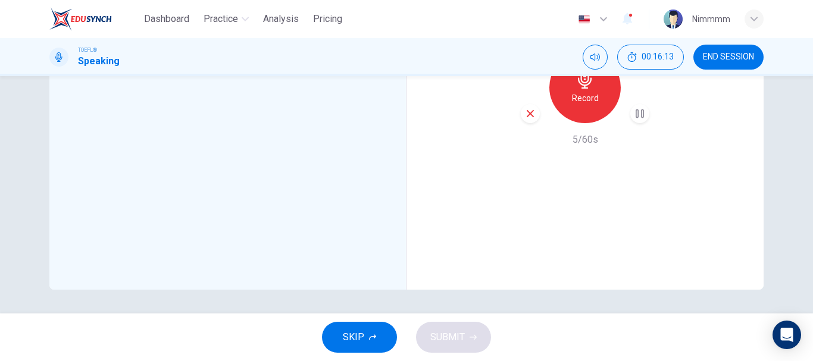
click at [528, 111] on icon "button" at bounding box center [530, 113] width 11 height 11
click at [622, 123] on div "Record" at bounding box center [584, 87] width 128 height 71
click at [589, 89] on icon "button" at bounding box center [584, 79] width 19 height 19
click at [597, 123] on div "Record" at bounding box center [584, 87] width 71 height 71
click at [568, 123] on div "Record" at bounding box center [584, 87] width 71 height 71
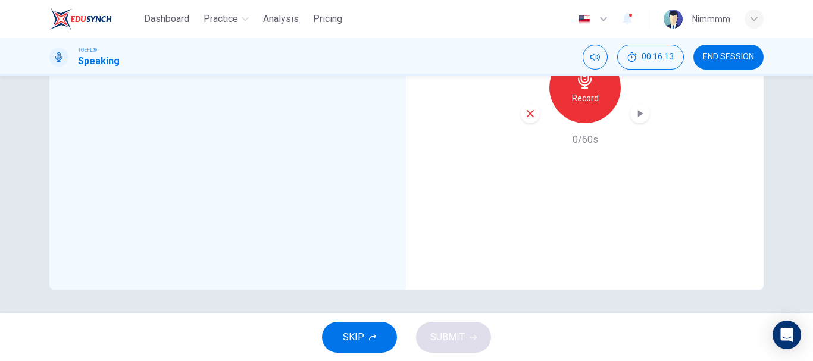
click at [568, 123] on div "Record" at bounding box center [584, 87] width 71 height 71
click at [526, 119] on icon "button" at bounding box center [530, 113] width 11 height 11
click at [592, 105] on h6 "Record" at bounding box center [585, 98] width 27 height 14
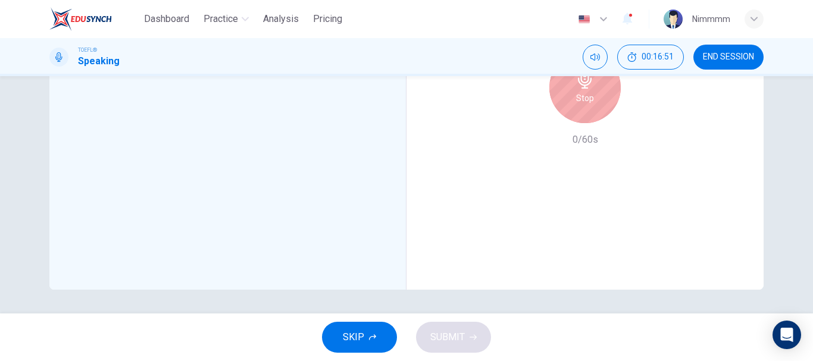
click at [735, 52] on span "END SESSION" at bounding box center [727, 57] width 51 height 10
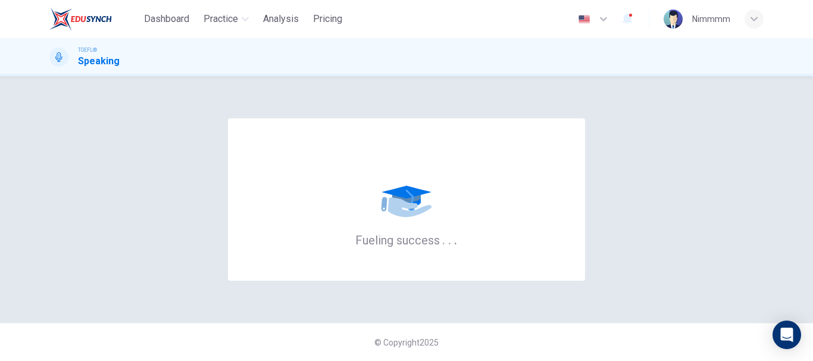
scroll to position [0, 0]
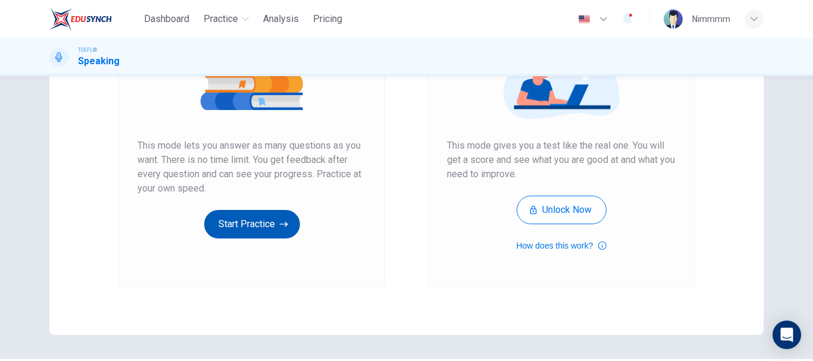
click at [269, 218] on button "Start Practice" at bounding box center [252, 224] width 96 height 29
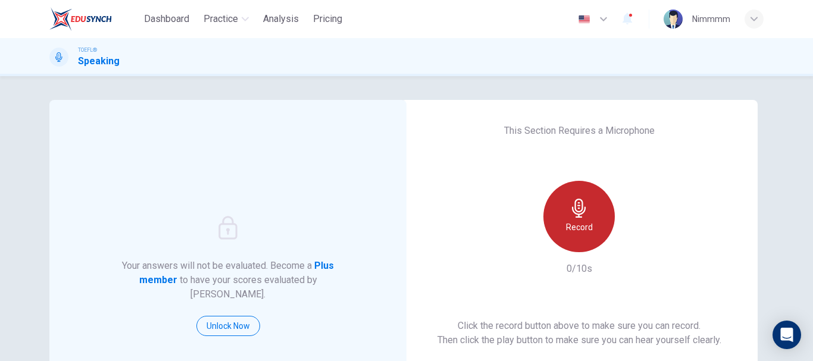
click at [578, 238] on div "Record" at bounding box center [578, 216] width 71 height 71
click at [581, 236] on div "Record" at bounding box center [578, 216] width 71 height 71
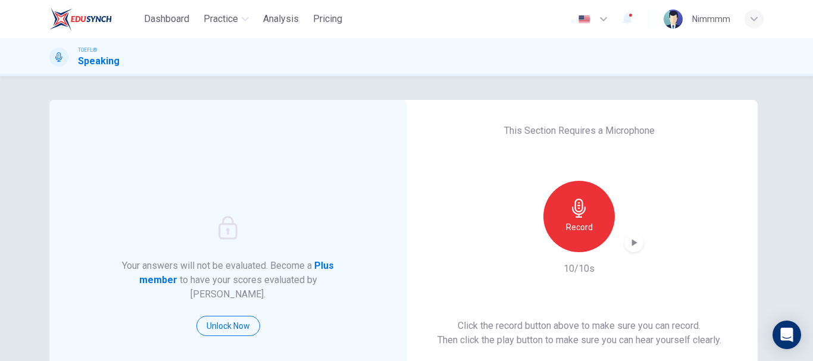
click at [628, 243] on icon "button" at bounding box center [634, 243] width 12 height 12
click at [632, 244] on icon "button" at bounding box center [634, 242] width 5 height 7
click at [575, 217] on icon "button" at bounding box center [579, 208] width 14 height 19
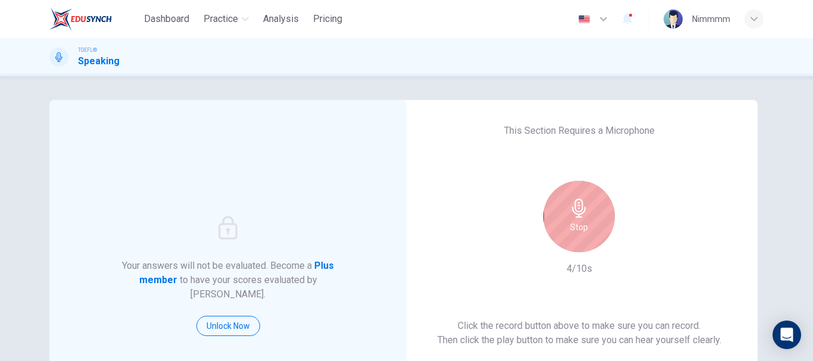
click at [578, 225] on h6 "Stop" at bounding box center [579, 227] width 18 height 14
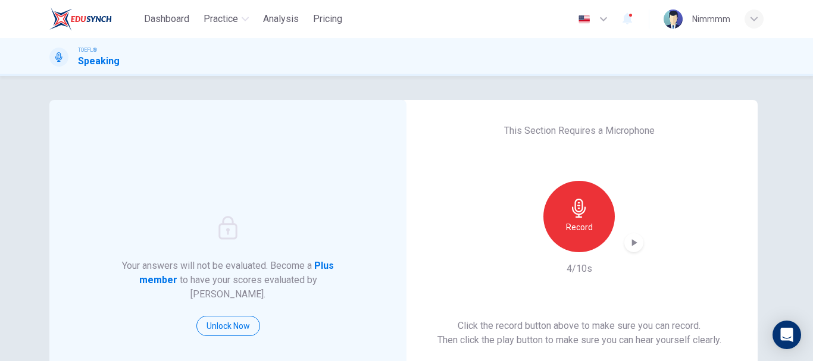
click at [632, 243] on icon "button" at bounding box center [634, 242] width 5 height 7
click at [588, 220] on h6 "Record" at bounding box center [579, 227] width 27 height 14
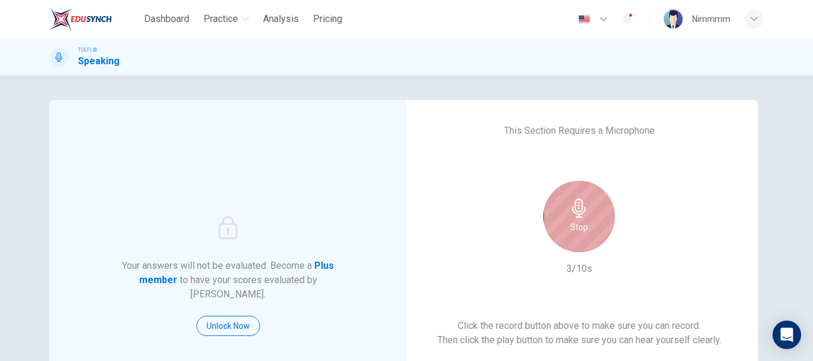
click at [581, 224] on h6 "Stop" at bounding box center [579, 227] width 18 height 14
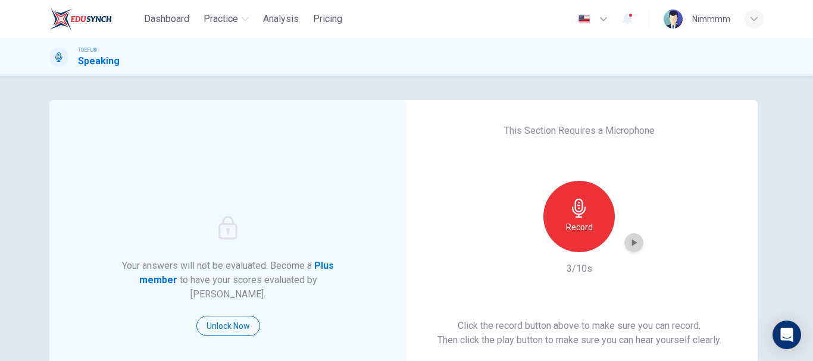
click at [628, 237] on icon "button" at bounding box center [634, 243] width 12 height 12
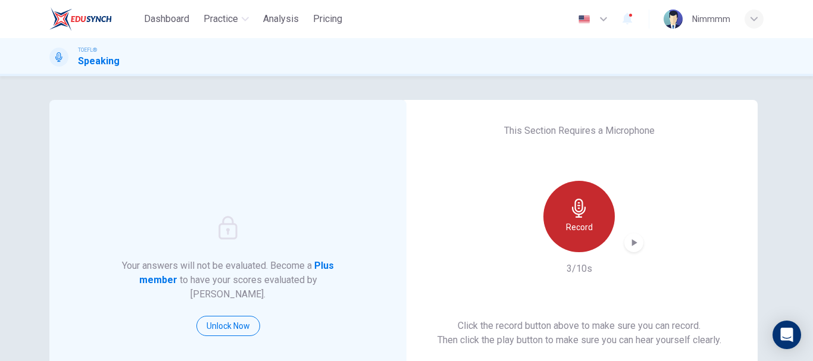
click at [570, 228] on h6 "Record" at bounding box center [579, 227] width 27 height 14
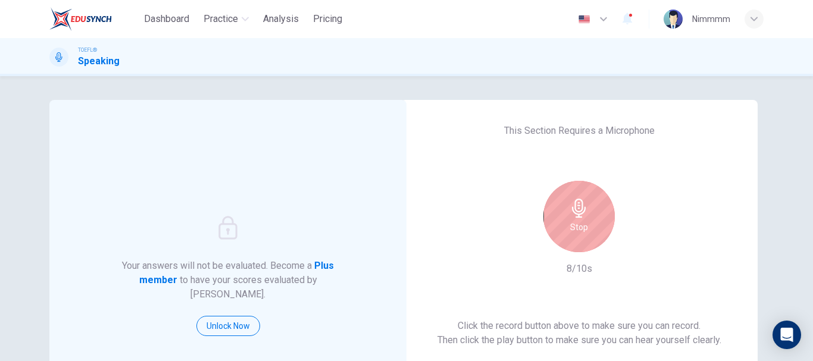
click at [588, 230] on div "Stop" at bounding box center [578, 216] width 71 height 71
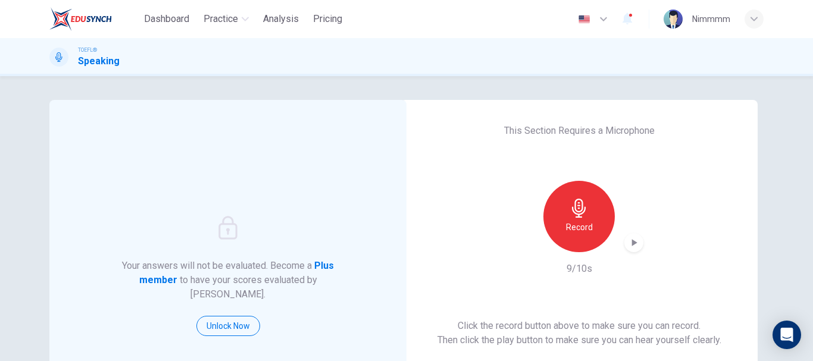
click at [632, 241] on icon "button" at bounding box center [634, 242] width 5 height 7
click at [628, 244] on icon "button" at bounding box center [634, 243] width 12 height 12
click at [568, 228] on h6 "Record" at bounding box center [579, 227] width 27 height 14
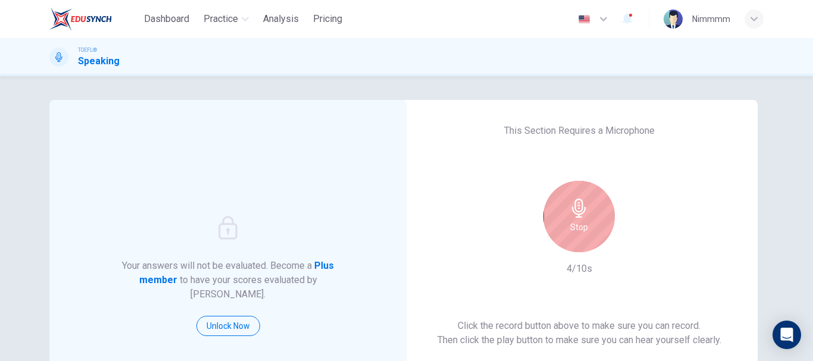
click at [570, 228] on h6 "Stop" at bounding box center [579, 227] width 18 height 14
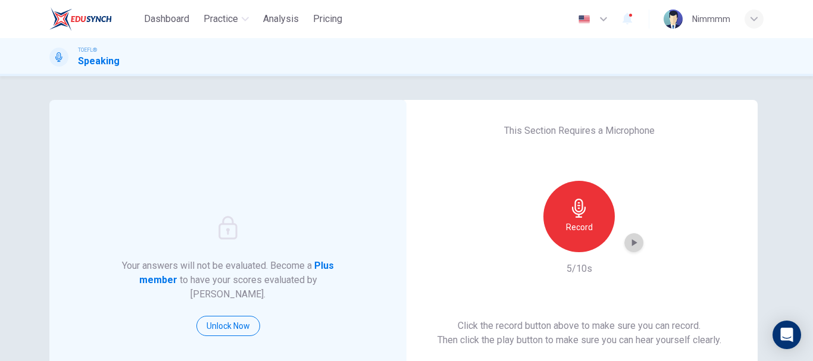
click at [628, 240] on icon "button" at bounding box center [634, 243] width 12 height 12
click at [624, 242] on div "button" at bounding box center [633, 242] width 19 height 19
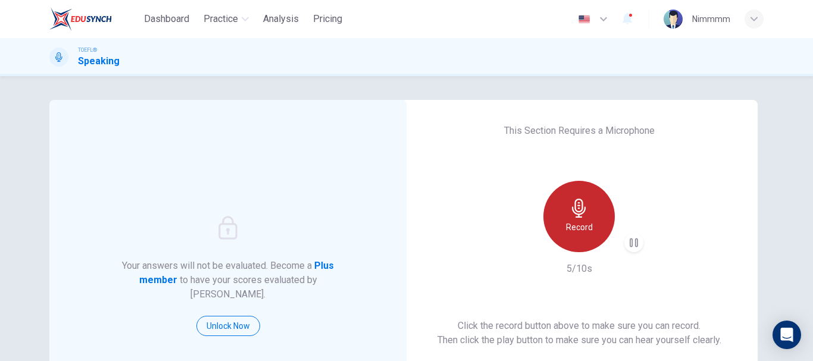
click at [588, 234] on div "Record" at bounding box center [578, 216] width 71 height 71
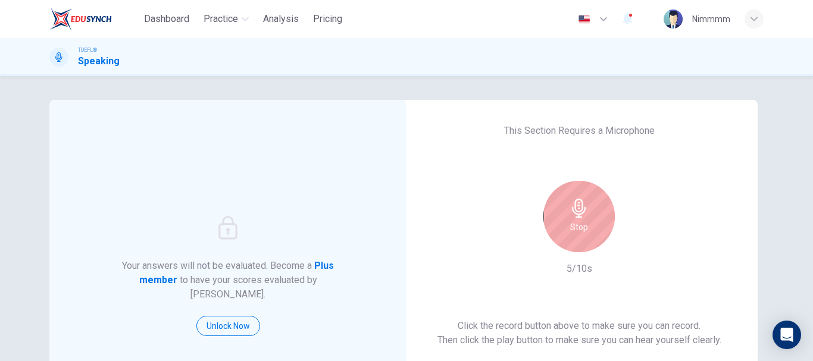
click at [574, 218] on div "Stop" at bounding box center [578, 216] width 71 height 71
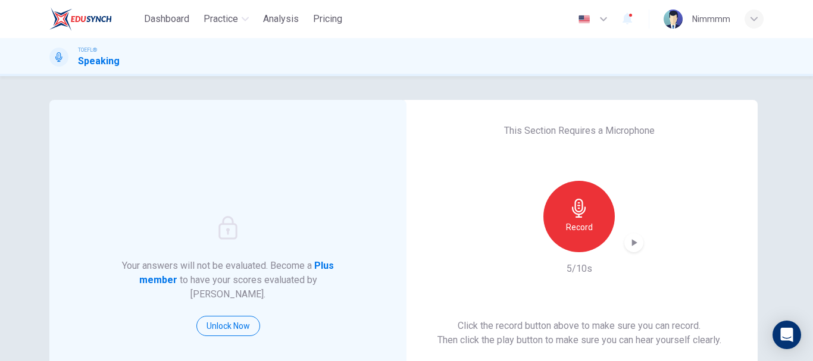
click at [624, 241] on div "button" at bounding box center [633, 242] width 19 height 19
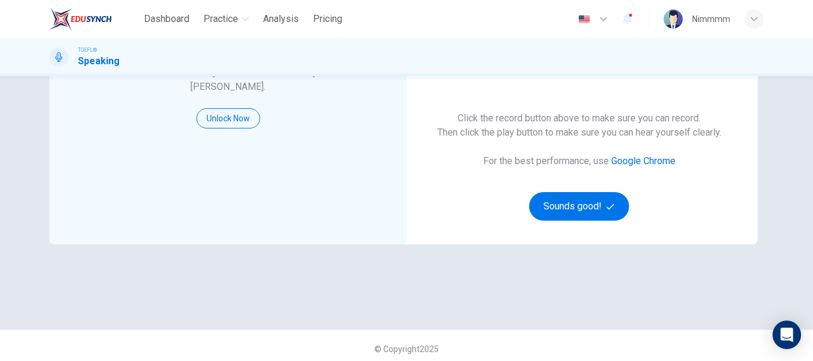
scroll to position [214, 0]
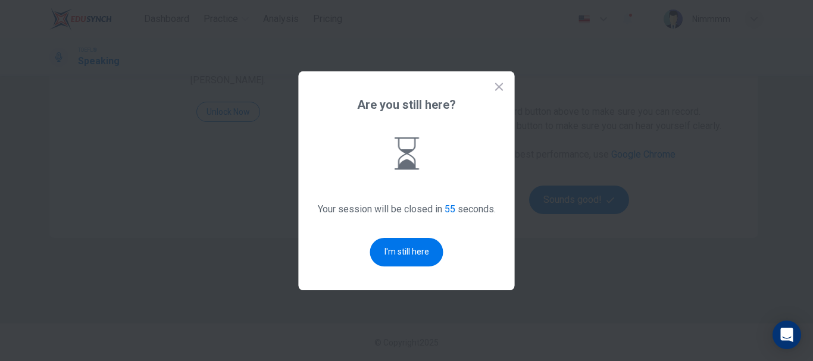
click at [507, 89] on div "Are you still here? Your session will be closed in 55 seconds. I'm still here" at bounding box center [407, 180] width 216 height 219
click at [505, 87] on div "Are you still here? Your session will be closed in 54 seconds. I'm still here" at bounding box center [407, 180] width 216 height 219
click at [496, 87] on icon at bounding box center [499, 87] width 12 height 12
